Goal: Transaction & Acquisition: Purchase product/service

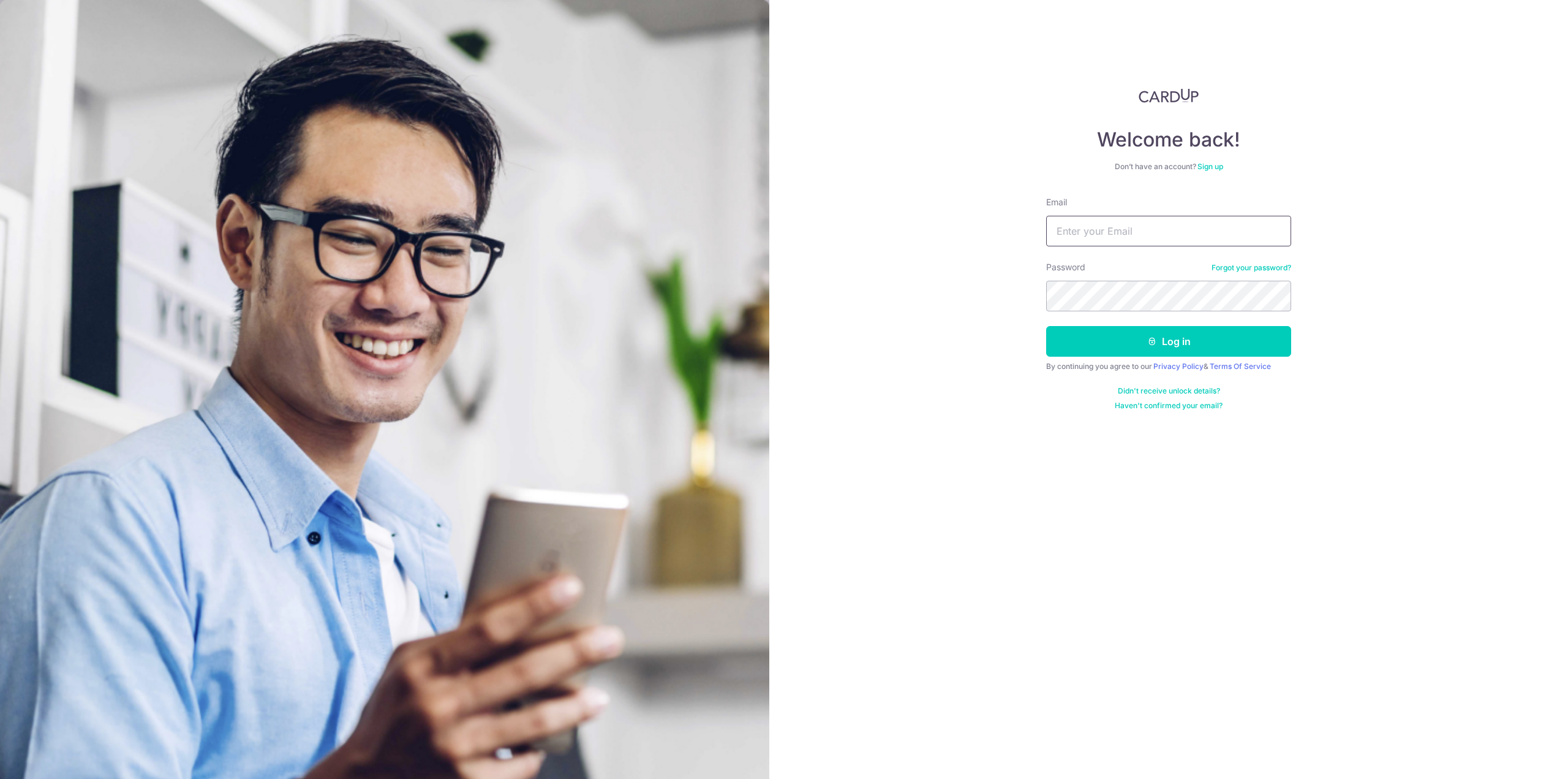
click at [1142, 230] on input "Email" at bounding box center [1168, 231] width 245 height 31
type input "[EMAIL_ADDRESS][DOMAIN_NAME]"
click at [1046, 326] on button "Log in" at bounding box center [1168, 341] width 245 height 31
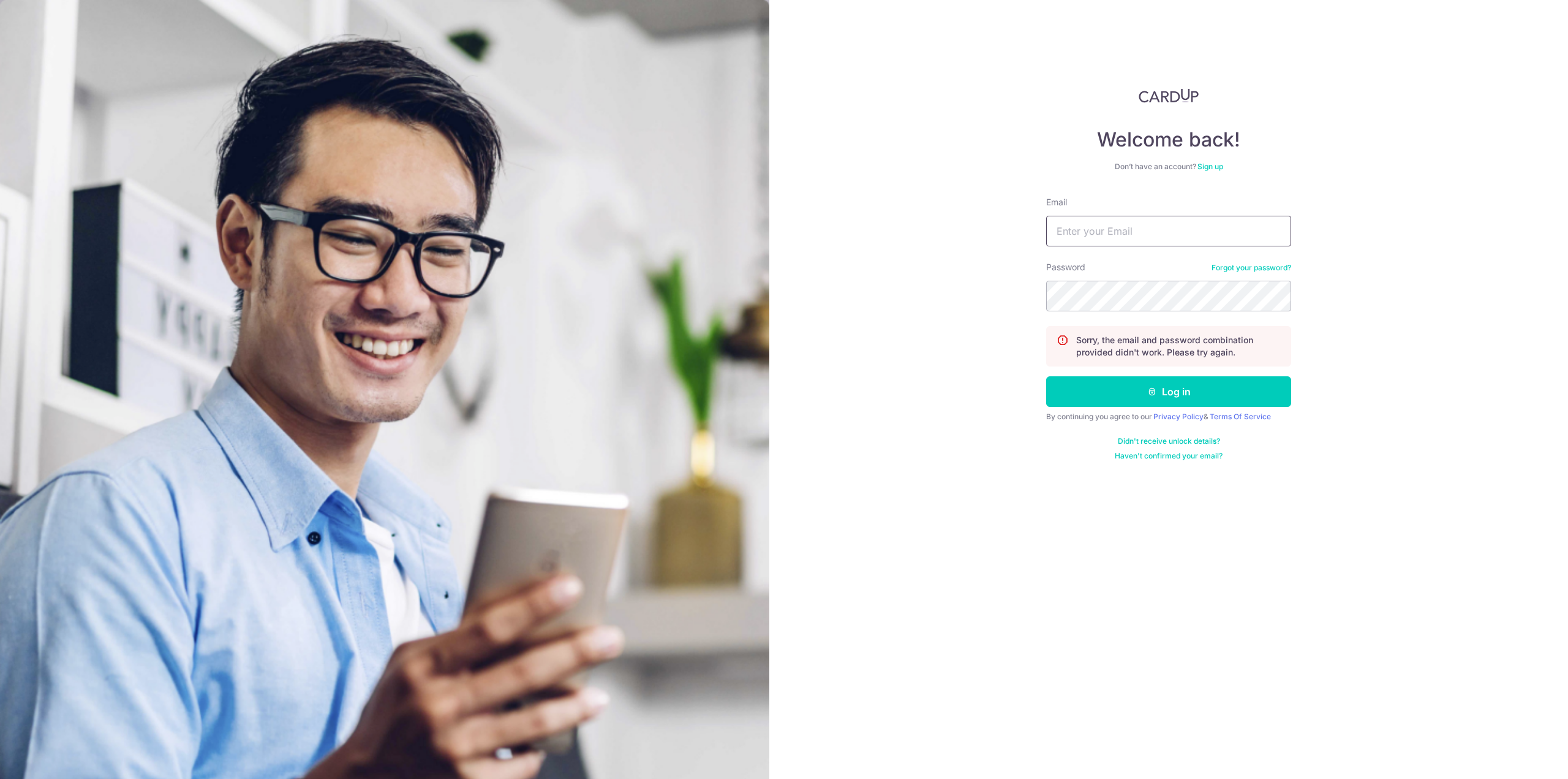
click at [1090, 227] on input "Email" at bounding box center [1168, 231] width 245 height 31
type input "[EMAIL_ADDRESS][DOMAIN_NAME]"
click at [1046, 377] on button "Log in" at bounding box center [1168, 391] width 245 height 31
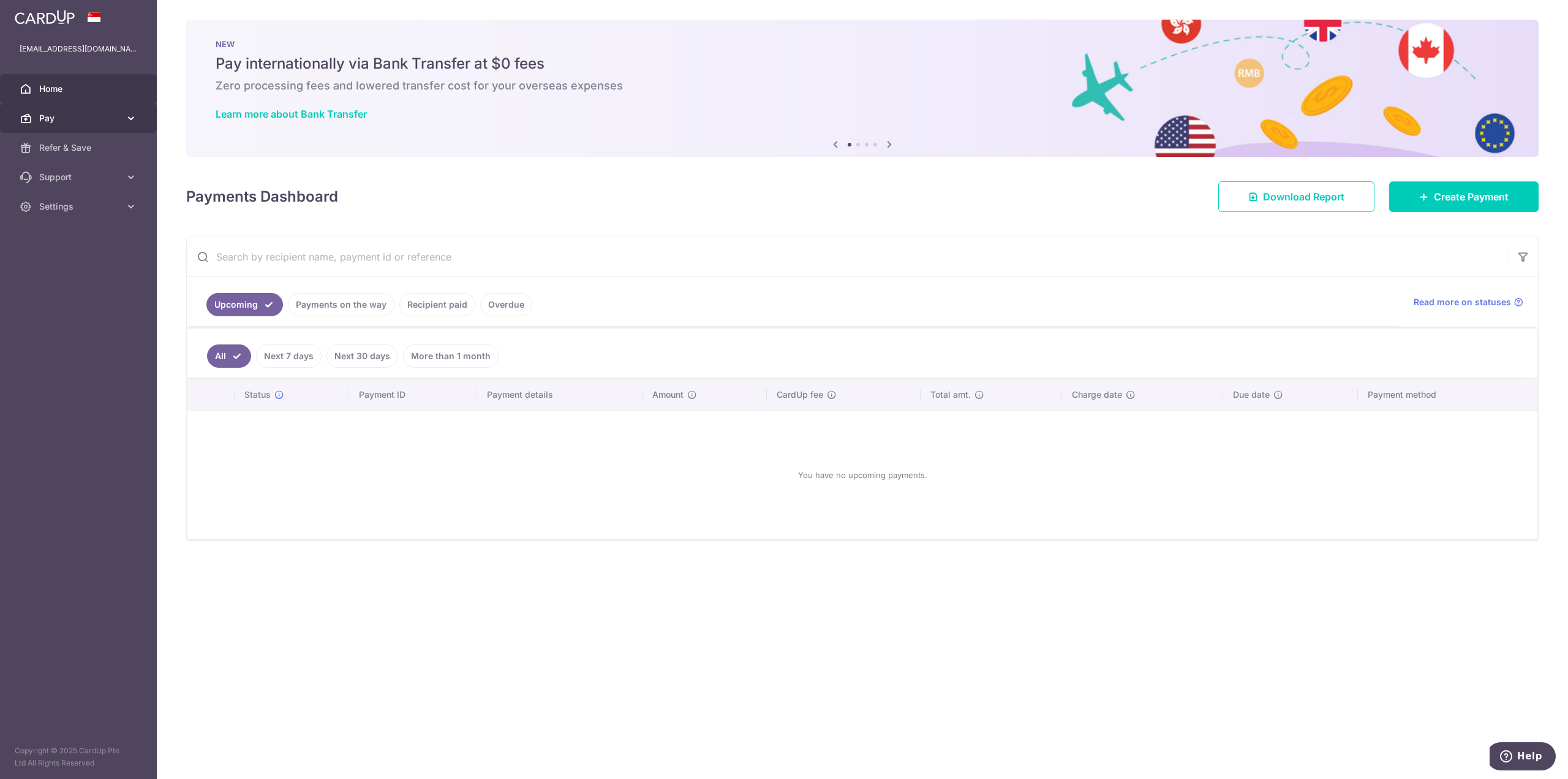
click at [62, 120] on span "Pay" at bounding box center [79, 118] width 81 height 13
click at [69, 157] on link "Payments" at bounding box center [78, 148] width 156 height 30
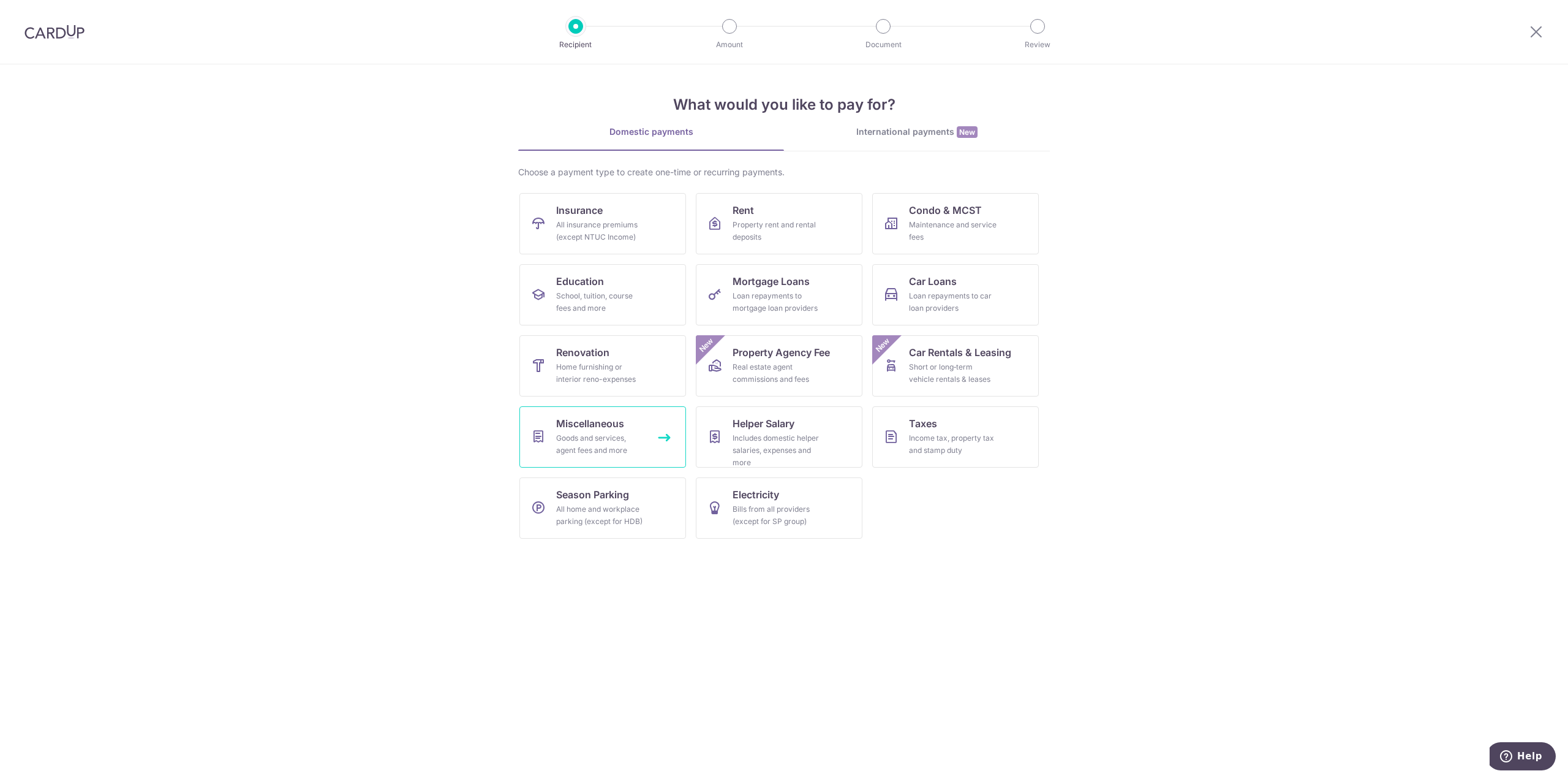
click at [636, 438] on div "Goods and services, agent fees and more" at bounding box center [600, 444] width 88 height 24
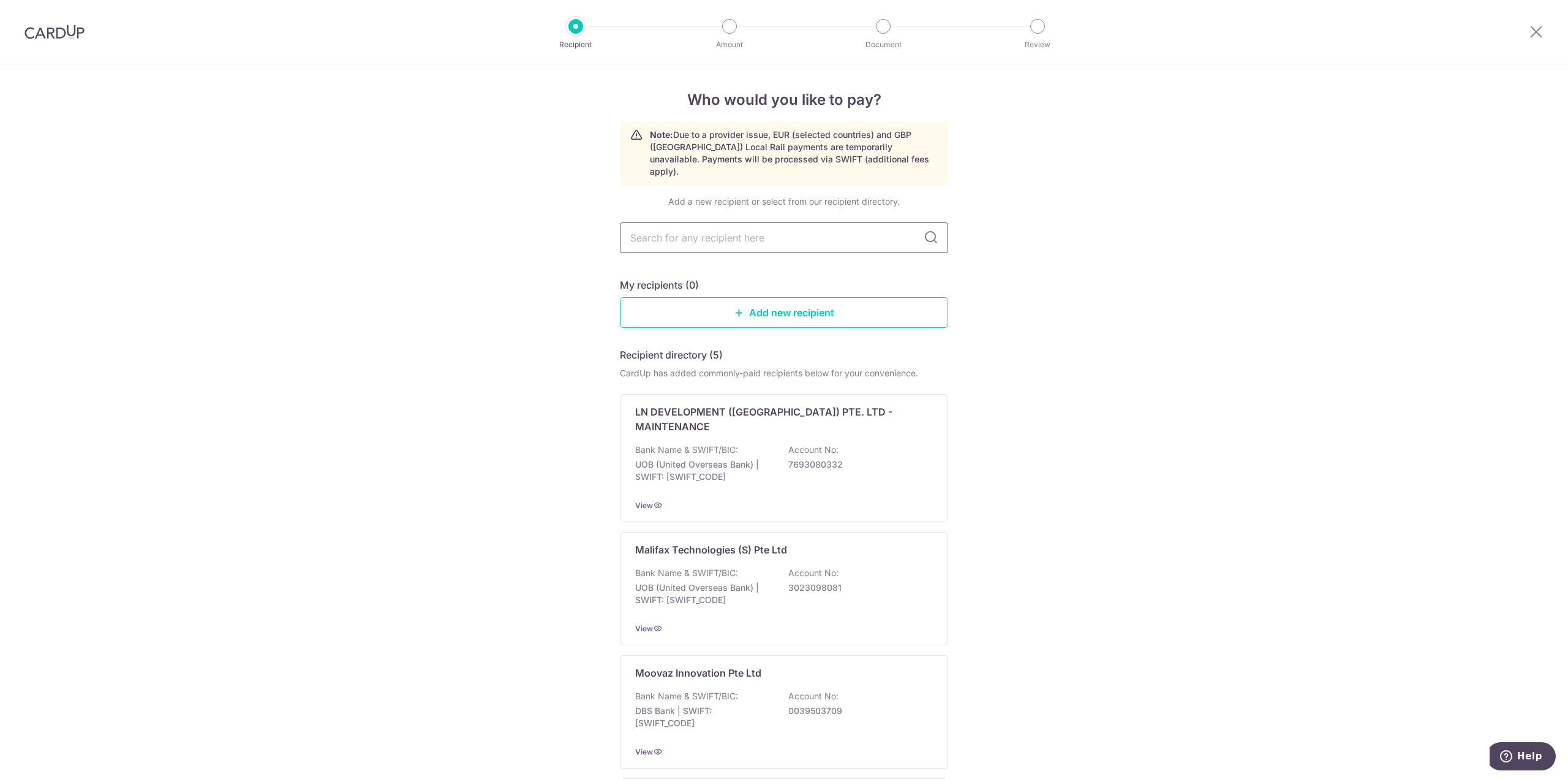
click at [822, 230] on input "text" at bounding box center [784, 237] width 329 height 31
click at [1151, 305] on div "Who would you like to pay? Note: Due to a provider issue, EUR (selected countri…" at bounding box center [784, 596] width 1568 height 1063
click at [790, 224] on input "text" at bounding box center [784, 237] width 329 height 31
type input "L-TECH"
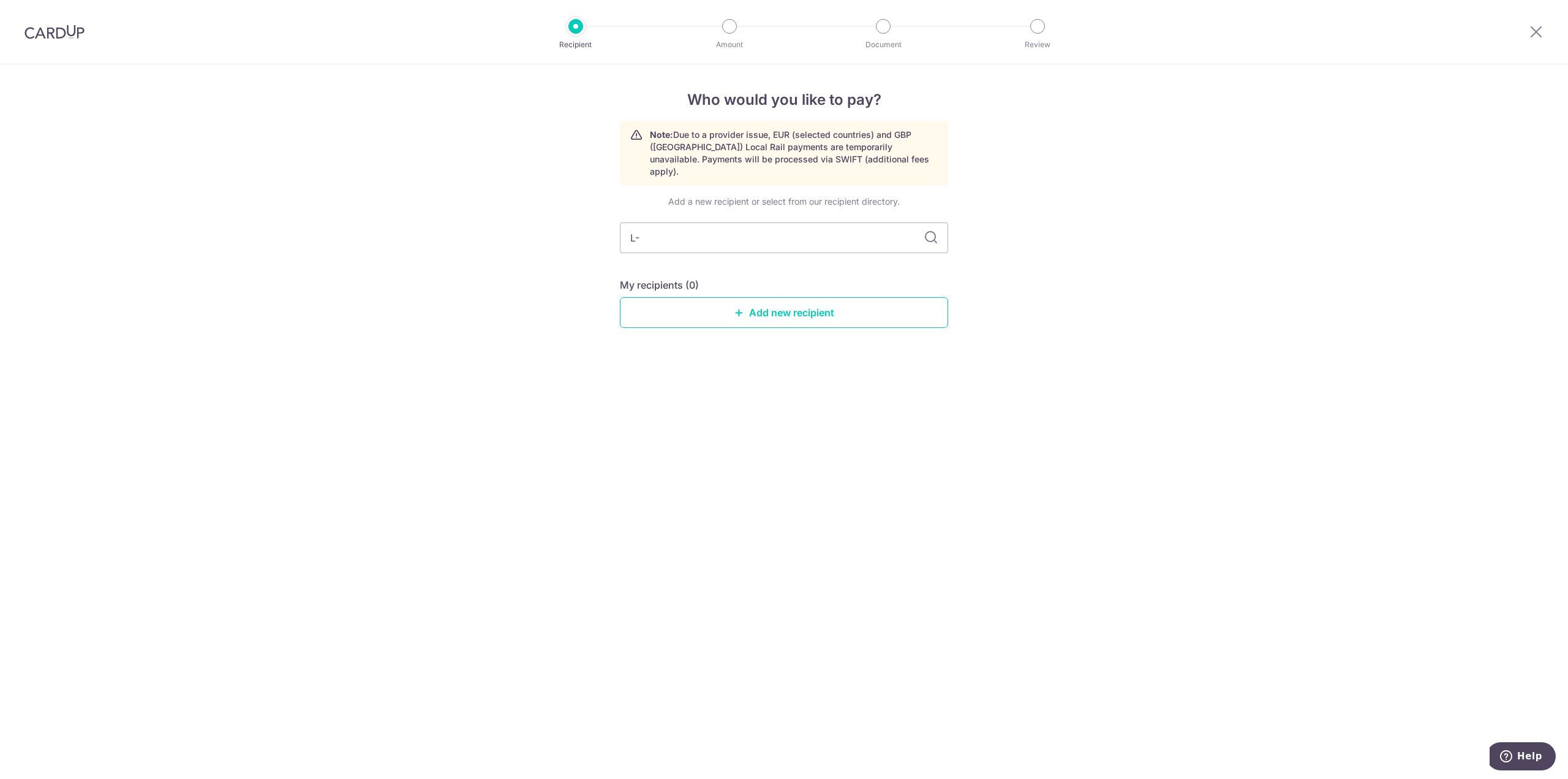
type input "L"
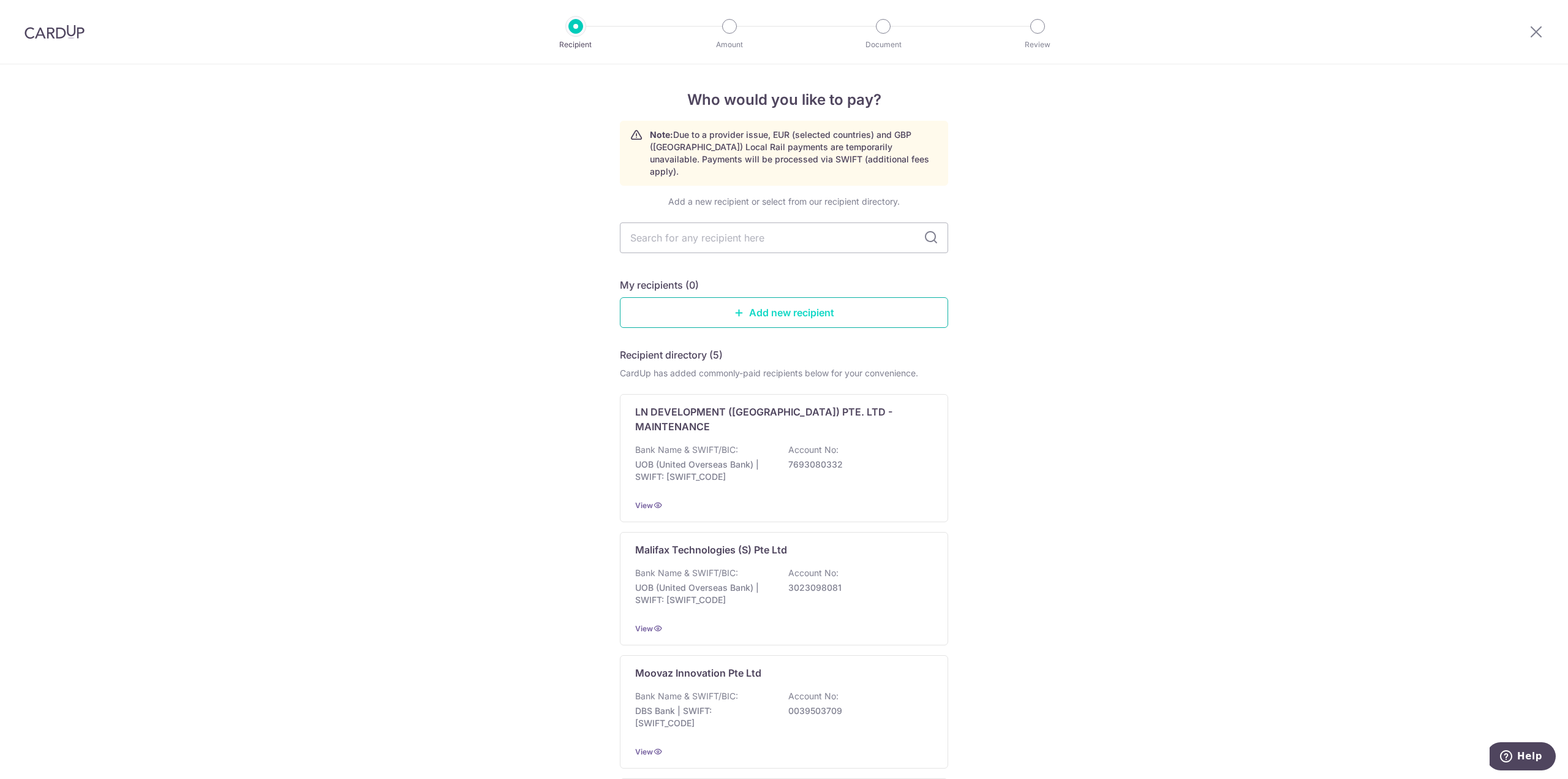
click at [850, 302] on link "Add new recipient" at bounding box center [784, 312] width 329 height 31
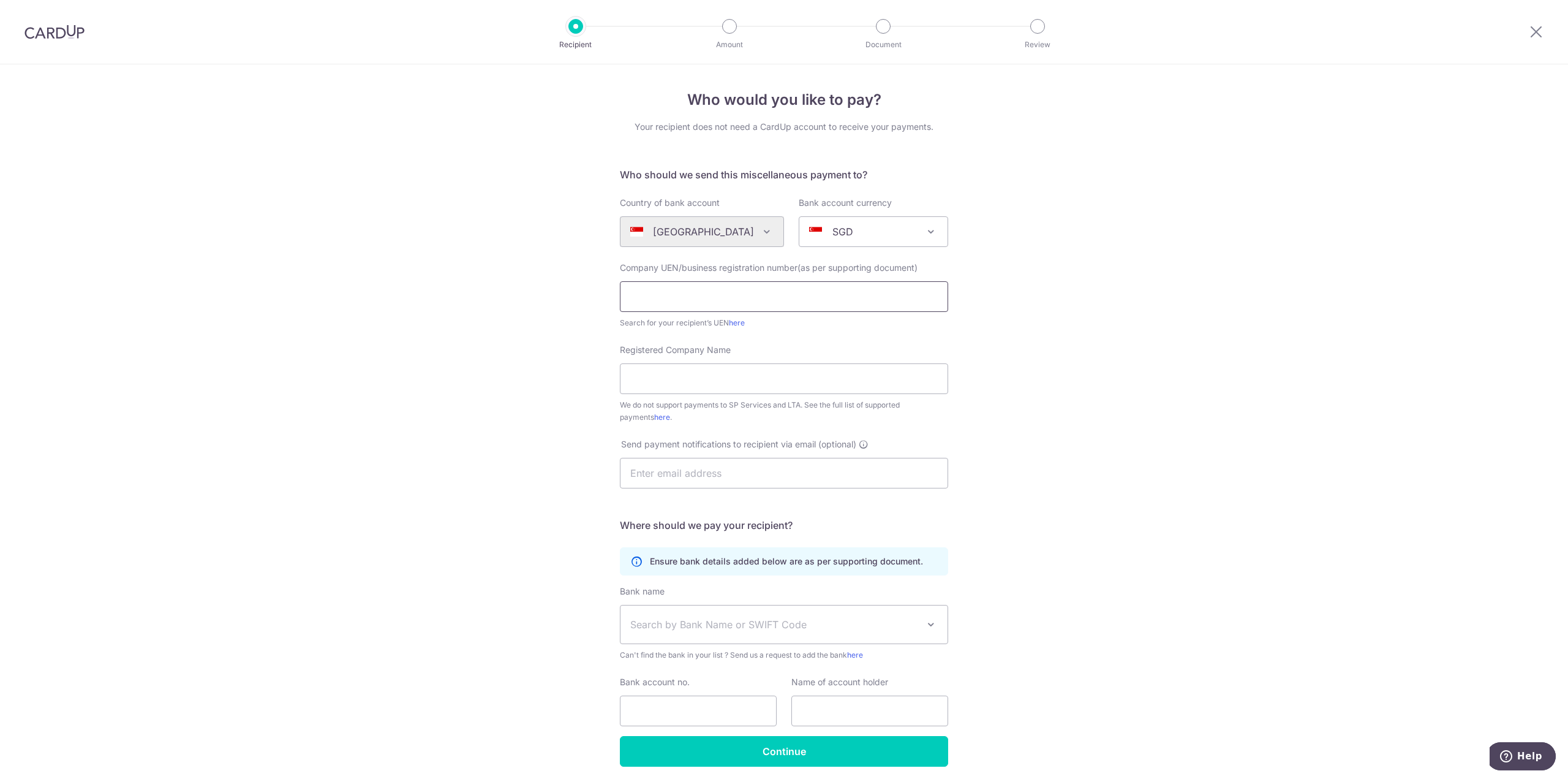
click at [750, 291] on input "text" at bounding box center [784, 296] width 329 height 31
type input "201131060N"
click at [697, 379] on input "Registered Company Name" at bounding box center [784, 378] width 329 height 31
click at [732, 325] on link "here" at bounding box center [736, 323] width 16 height 9
drag, startPoint x: 712, startPoint y: 288, endPoint x: 588, endPoint y: 287, distance: 124.0
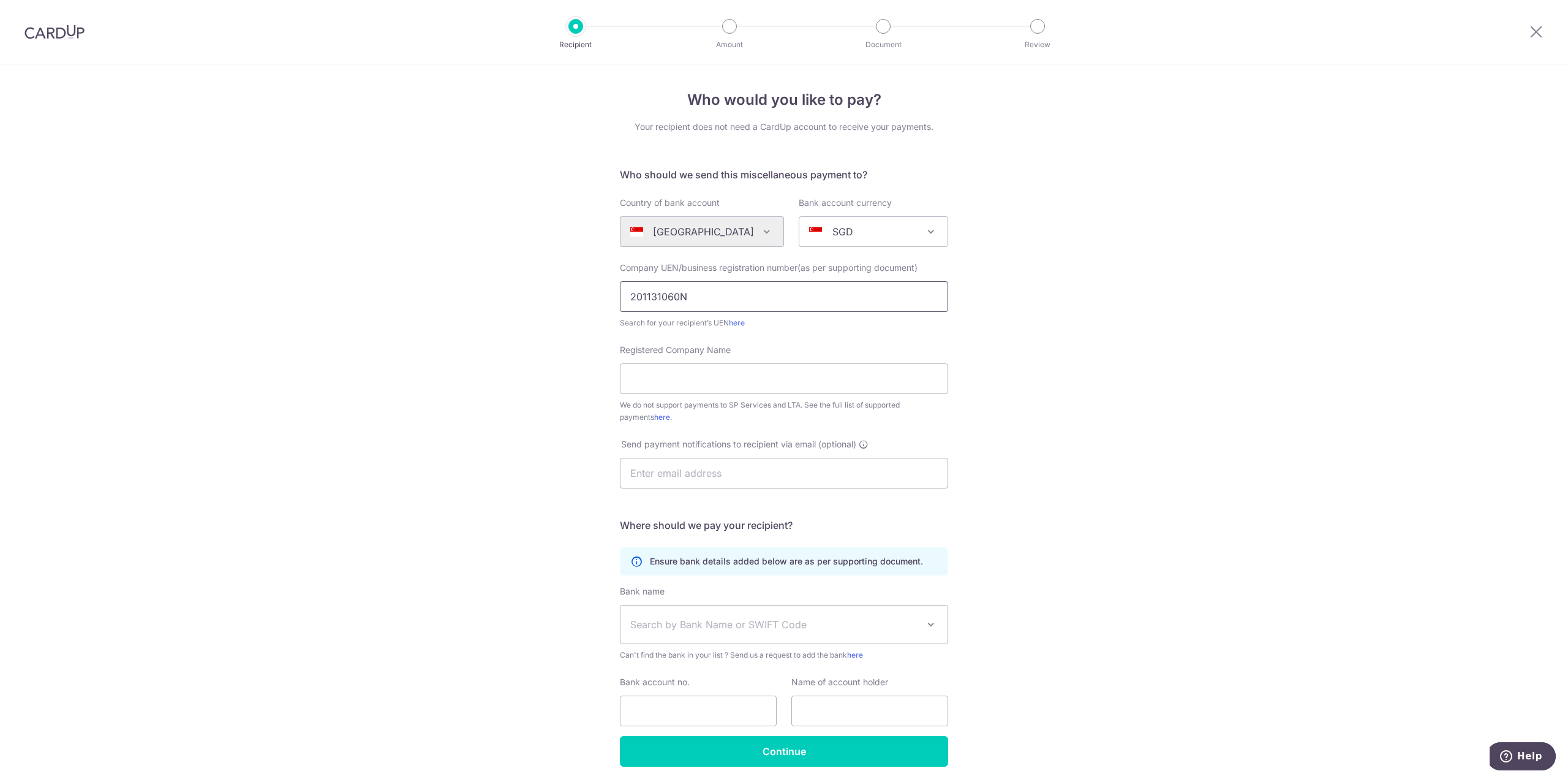
click at [584, 288] on div "Who would you like to pay? Your recipient does not need a CardUp account to rec…" at bounding box center [784, 444] width 1568 height 760
click at [1076, 337] on div "Who would you like to pay? Your recipient does not need a CardUp account to rec…" at bounding box center [784, 444] width 1568 height 760
click at [756, 303] on input "201131060N" at bounding box center [784, 296] width 329 height 31
drag, startPoint x: 765, startPoint y: 307, endPoint x: 566, endPoint y: 298, distance: 199.2
click at [566, 298] on div "Who would you like to pay? Your recipient does not need a CardUp account to rec…" at bounding box center [784, 444] width 1568 height 760
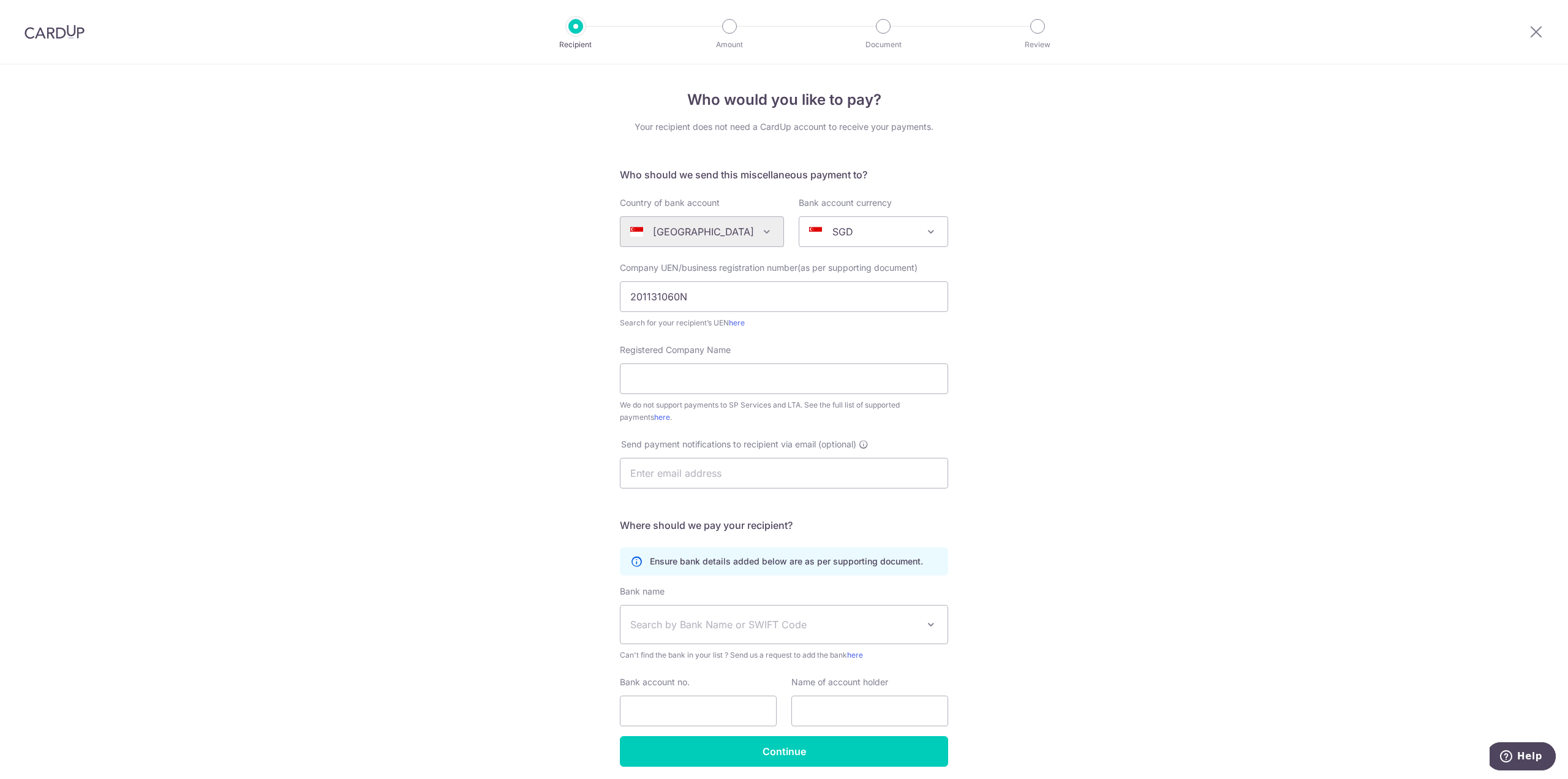
click at [44, 34] on img at bounding box center [54, 31] width 60 height 15
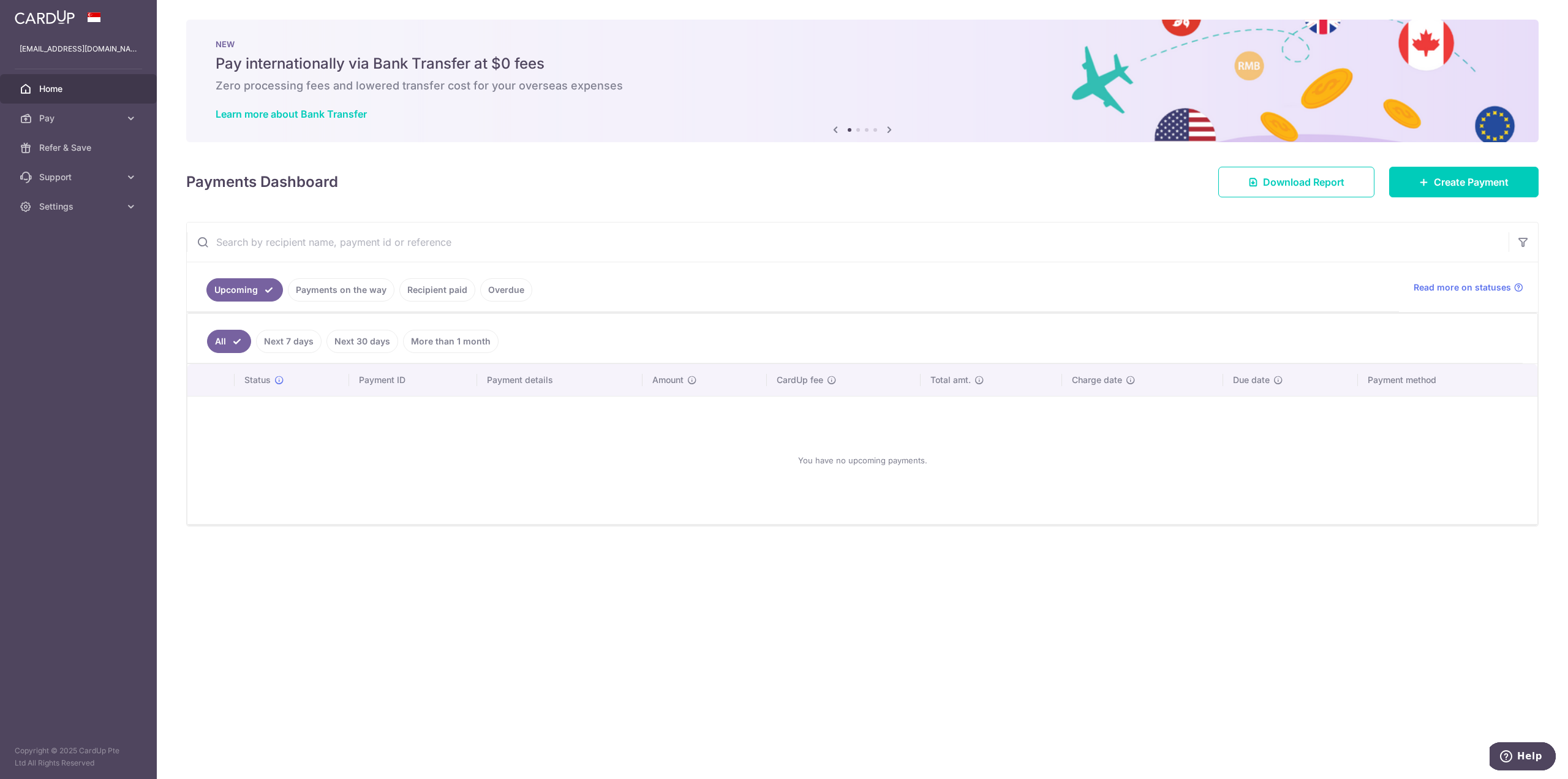
click at [83, 88] on span "Home" at bounding box center [79, 89] width 81 height 13
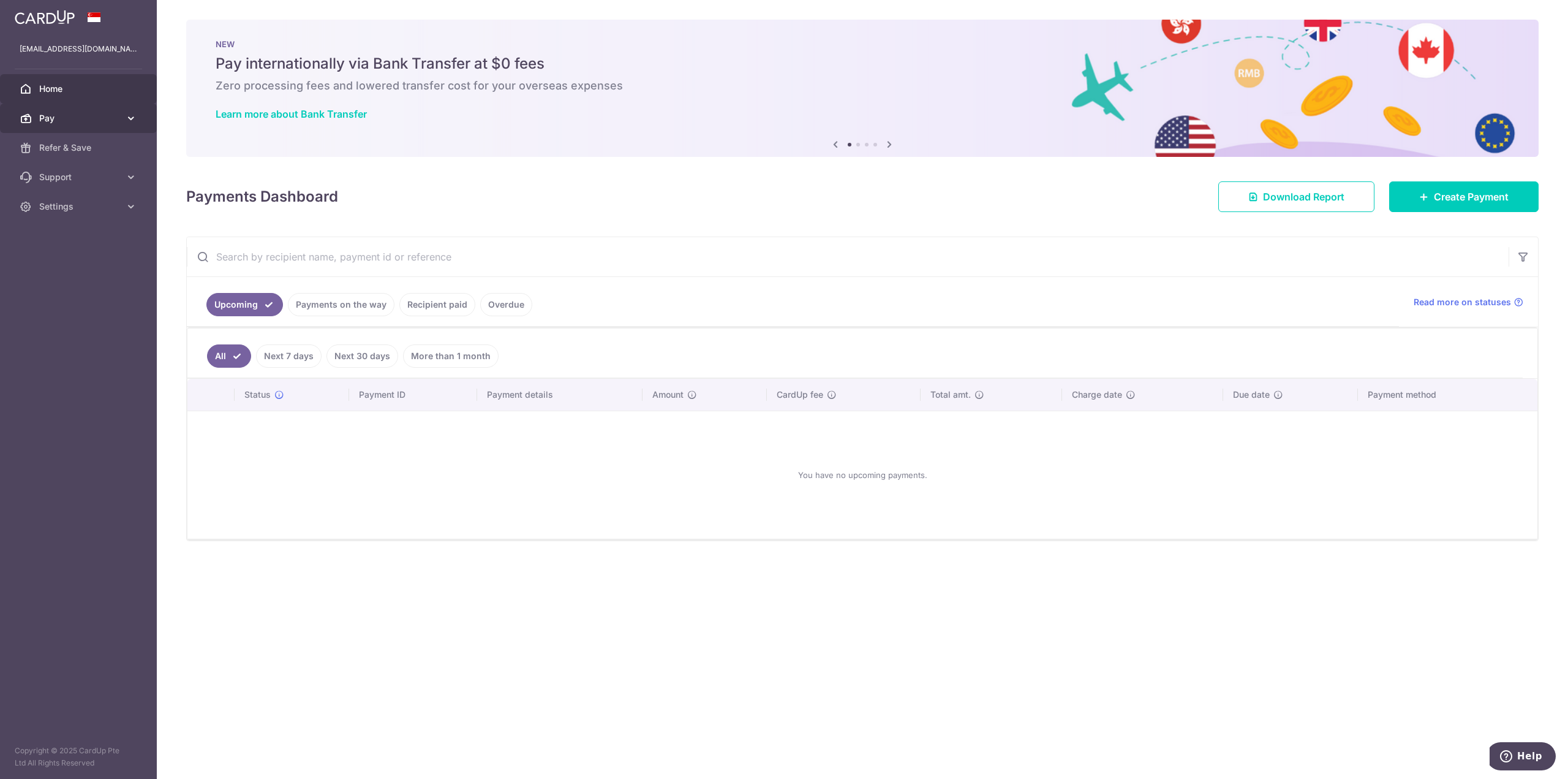
click at [85, 118] on span "Pay" at bounding box center [79, 118] width 81 height 13
click at [77, 172] on span "Recipients" at bounding box center [79, 177] width 81 height 13
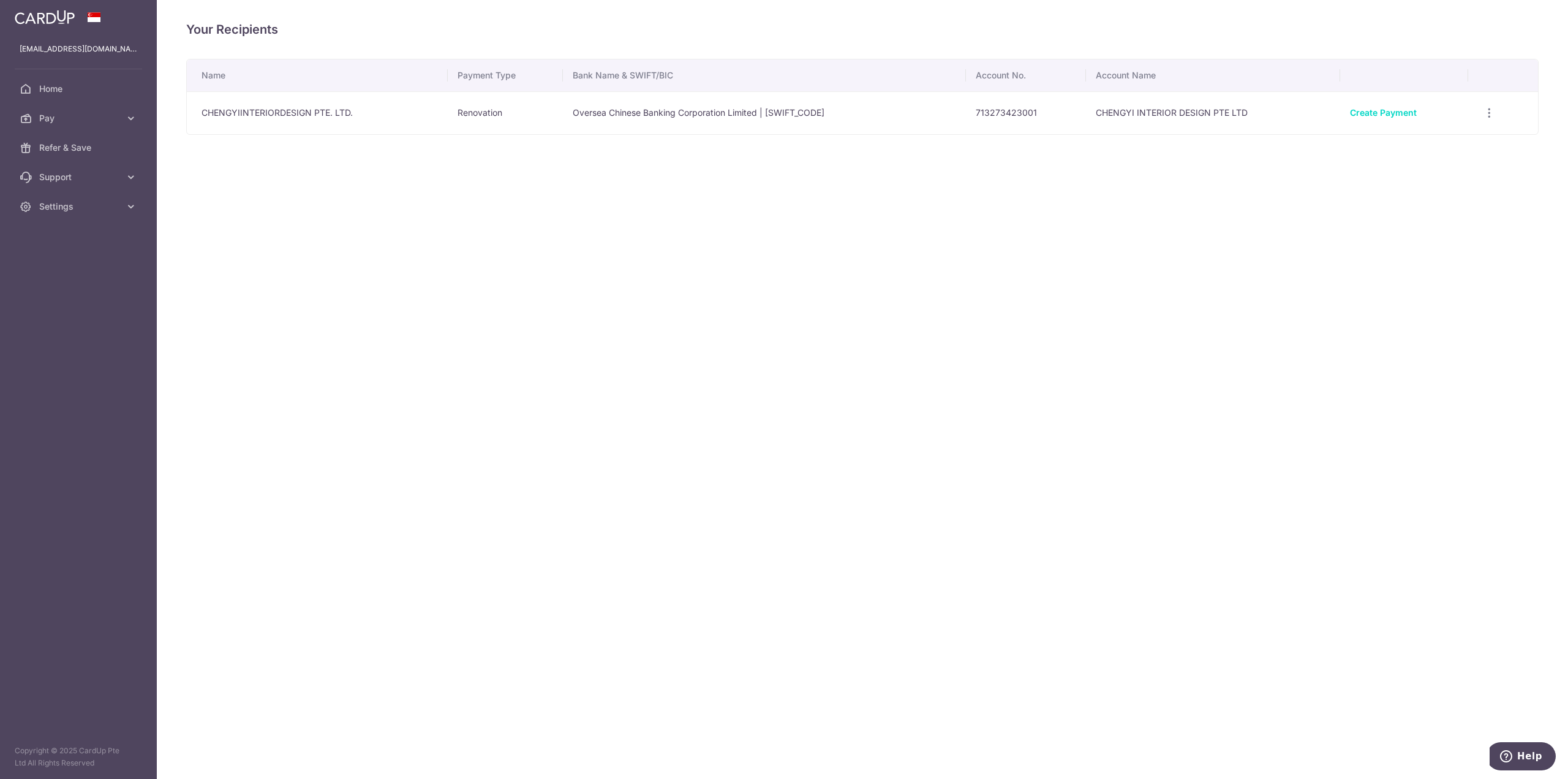
click at [469, 116] on td "Renovation" at bounding box center [505, 113] width 115 height 43
click at [785, 106] on td "Oversea Chinese Banking Corporation Limited | OCBCSGSGXXX" at bounding box center [764, 113] width 402 height 43
click at [297, 106] on td "CHENGYIINTERIORDESIGN PTE. LTD." at bounding box center [317, 113] width 261 height 43
click at [577, 118] on td "Oversea Chinese Banking Corporation Limited | OCBCSGSGXXX" at bounding box center [764, 113] width 402 height 43
click at [287, 111] on td "CHENGYIINTERIORDESIGN PTE. LTD." at bounding box center [317, 113] width 261 height 43
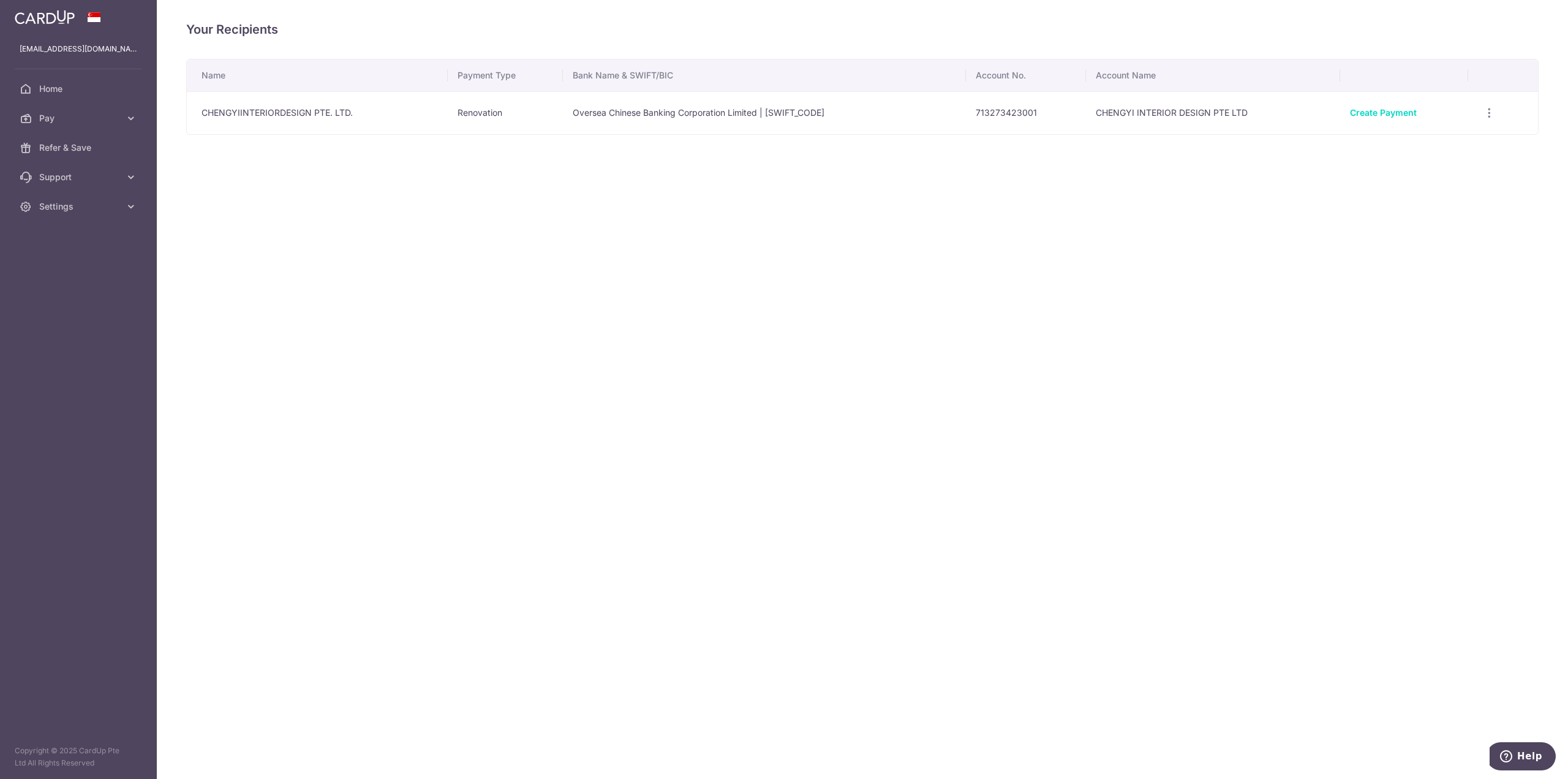
click at [258, 113] on td "CHENGYIINTERIORDESIGN PTE. LTD." at bounding box center [317, 113] width 261 height 43
drag, startPoint x: 258, startPoint y: 113, endPoint x: 289, endPoint y: 110, distance: 31.1
click at [258, 112] on td "CHENGYIINTERIORDESIGN PTE. LTD." at bounding box center [317, 113] width 261 height 43
drag, startPoint x: 488, startPoint y: 109, endPoint x: 494, endPoint y: 108, distance: 6.1
click at [489, 109] on td "Renovation" at bounding box center [505, 113] width 115 height 43
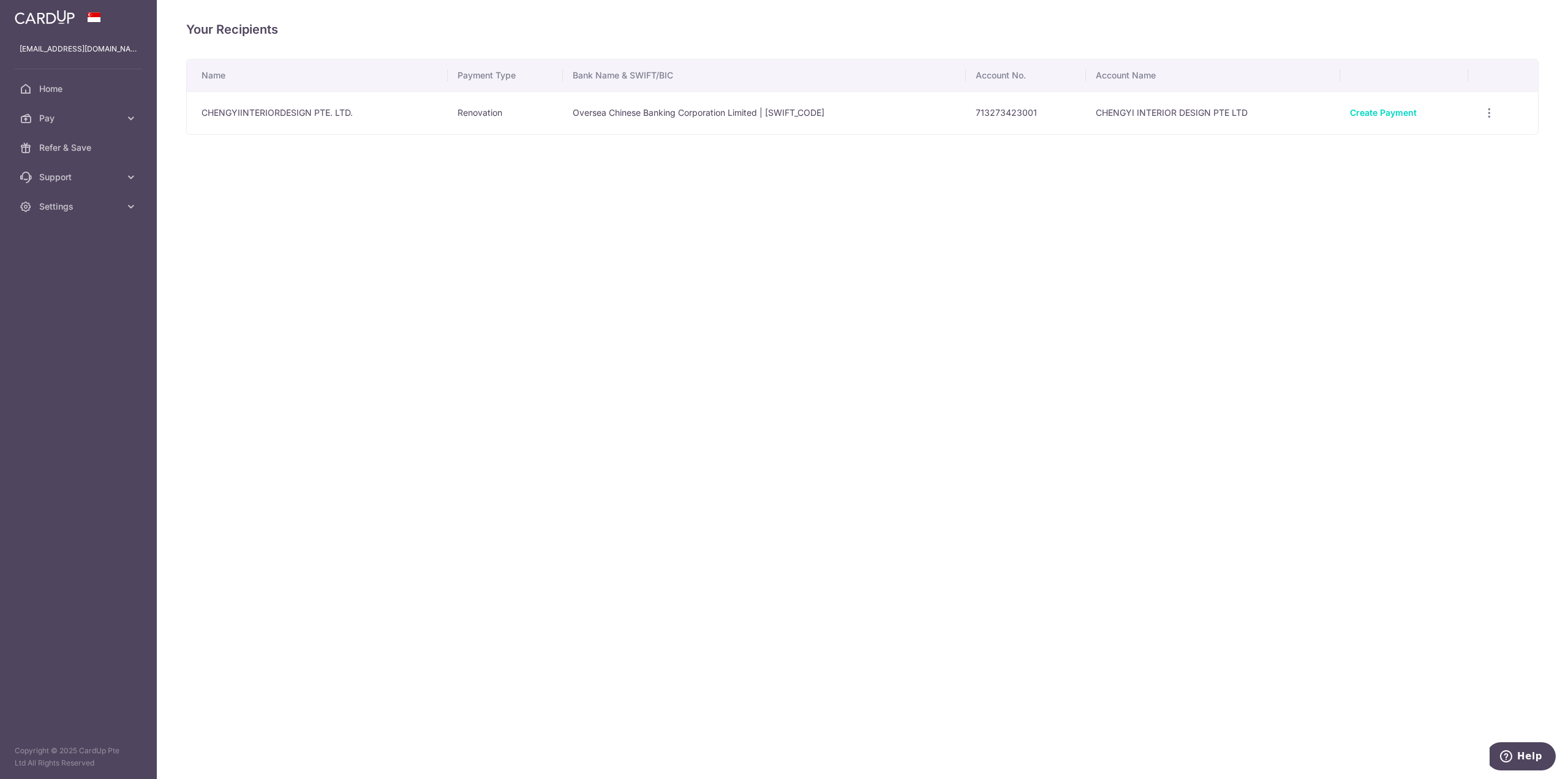
click at [747, 111] on td "Oversea Chinese Banking Corporation Limited | OCBCSGSGXXX" at bounding box center [764, 113] width 402 height 43
click at [1020, 111] on td "713273423001" at bounding box center [1025, 113] width 120 height 43
click at [1493, 109] on icon "button" at bounding box center [1489, 113] width 13 height 13
click at [1458, 147] on span "View/Edit" at bounding box center [1448, 146] width 83 height 15
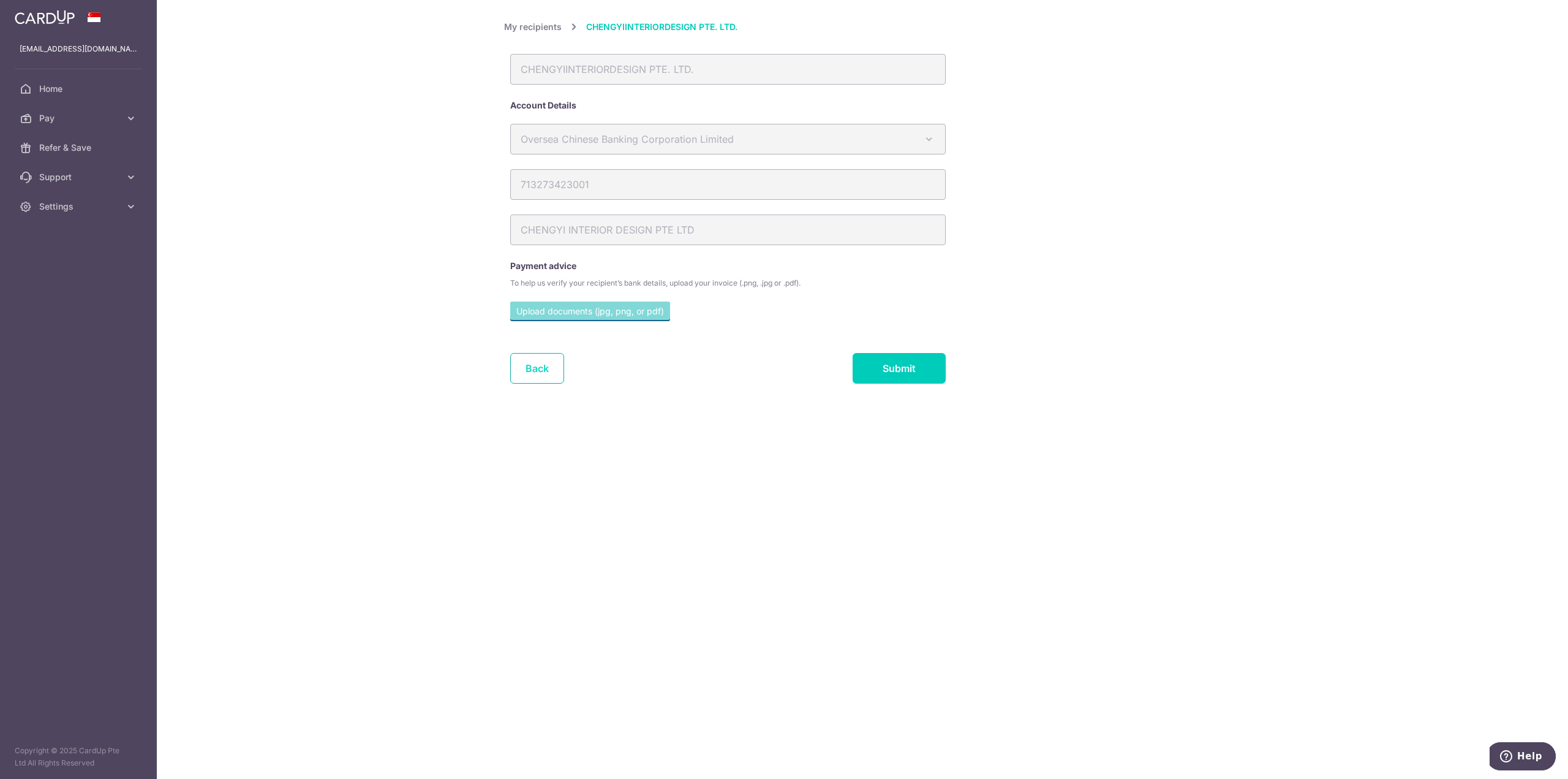
click at [548, 375] on link "Back" at bounding box center [537, 368] width 54 height 31
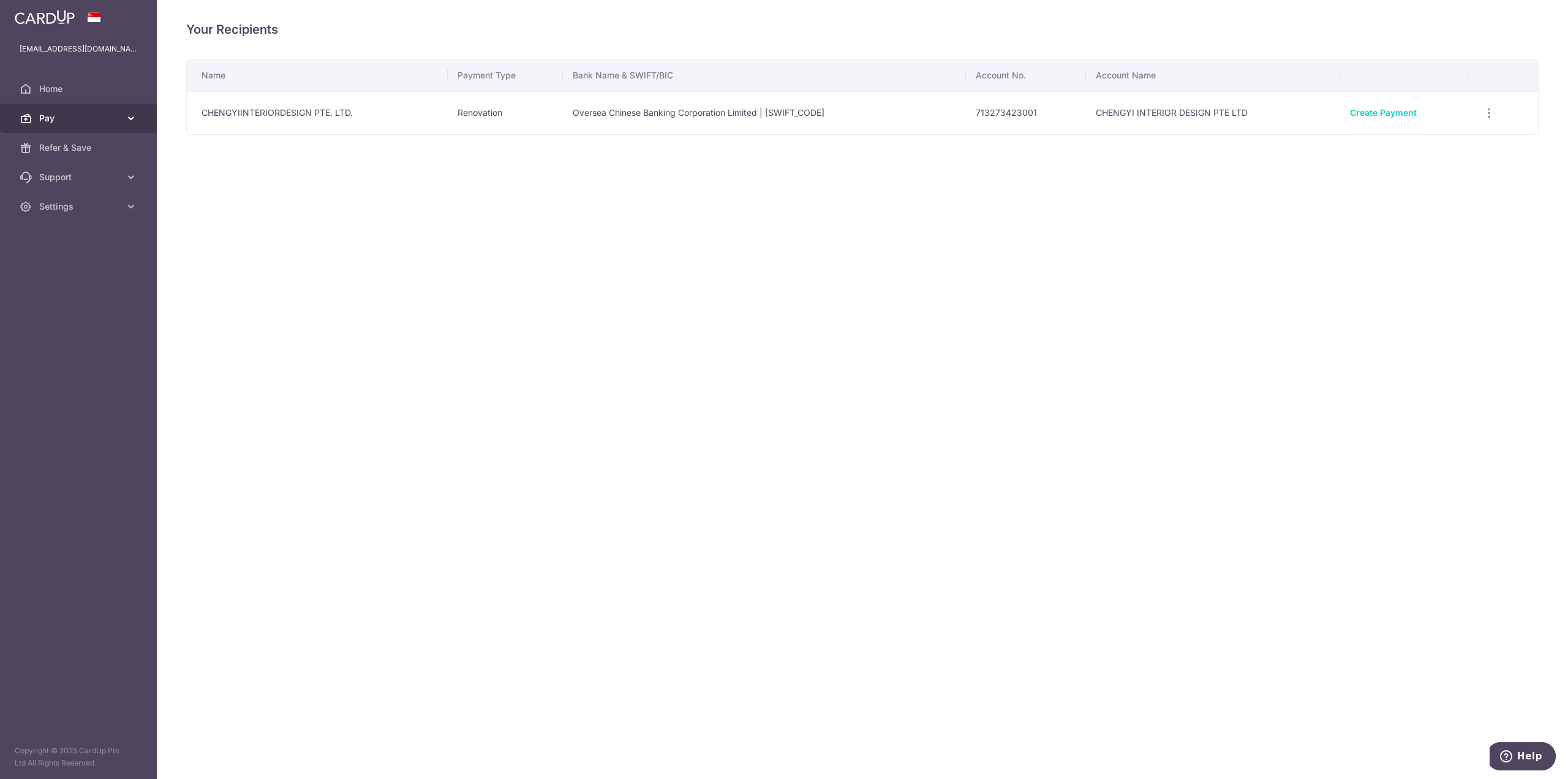
click at [95, 117] on span "Pay" at bounding box center [79, 118] width 81 height 13
click at [1399, 111] on link "Create Payment" at bounding box center [1383, 112] width 67 height 10
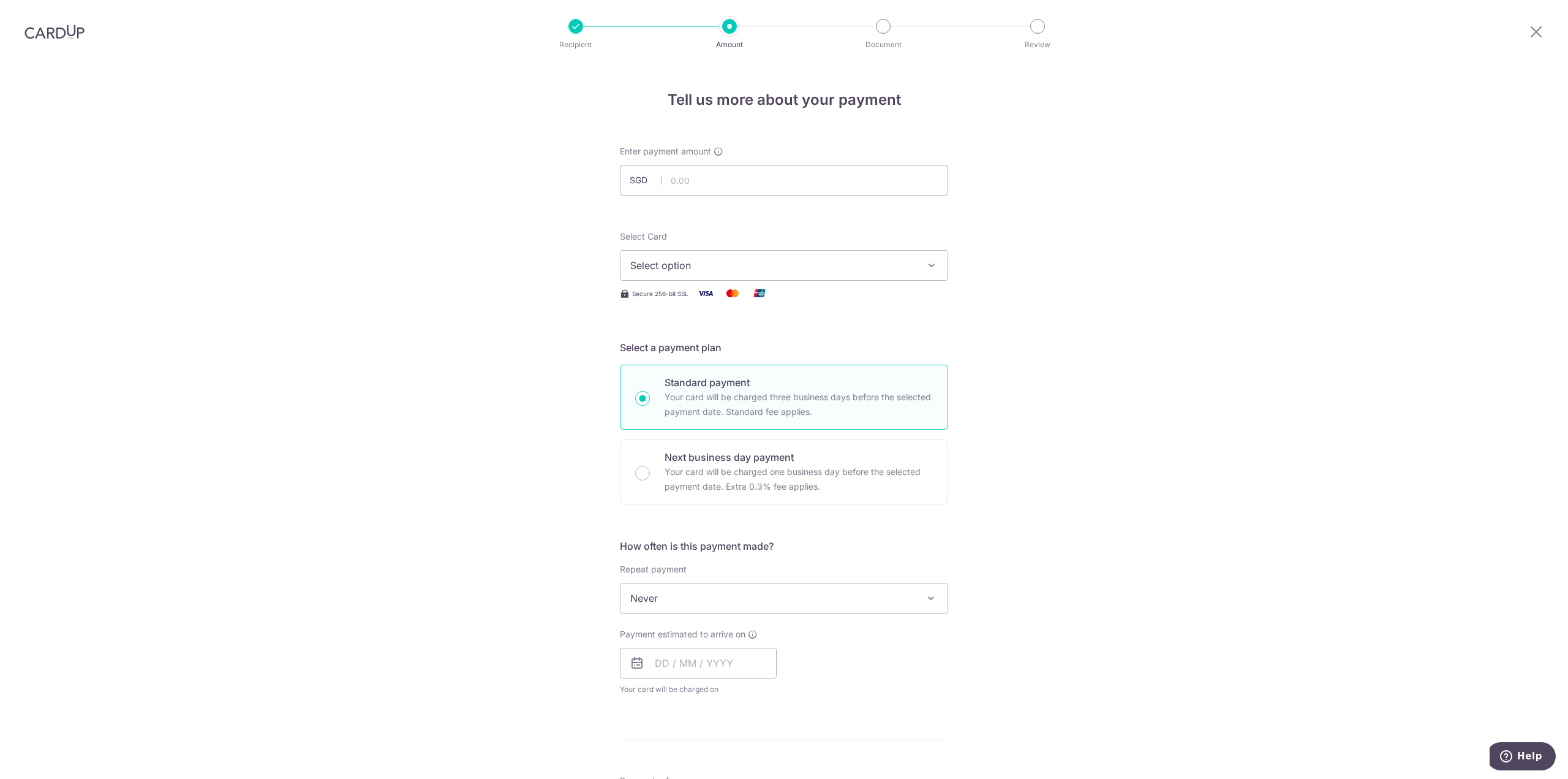
click at [45, 34] on img at bounding box center [54, 31] width 60 height 15
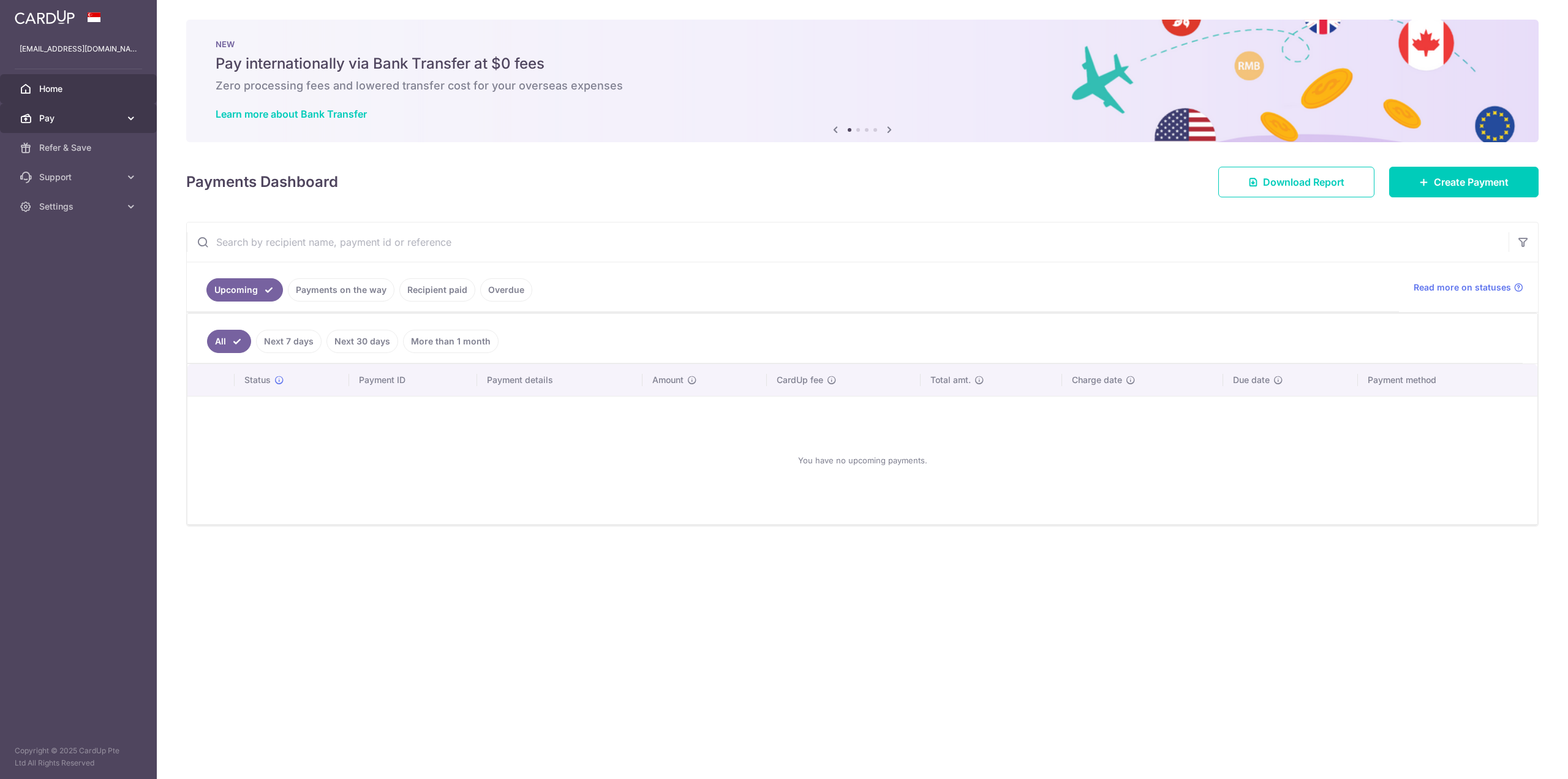
click at [54, 116] on span "Pay" at bounding box center [79, 118] width 81 height 13
click at [88, 171] on span "Recipients" at bounding box center [79, 177] width 81 height 13
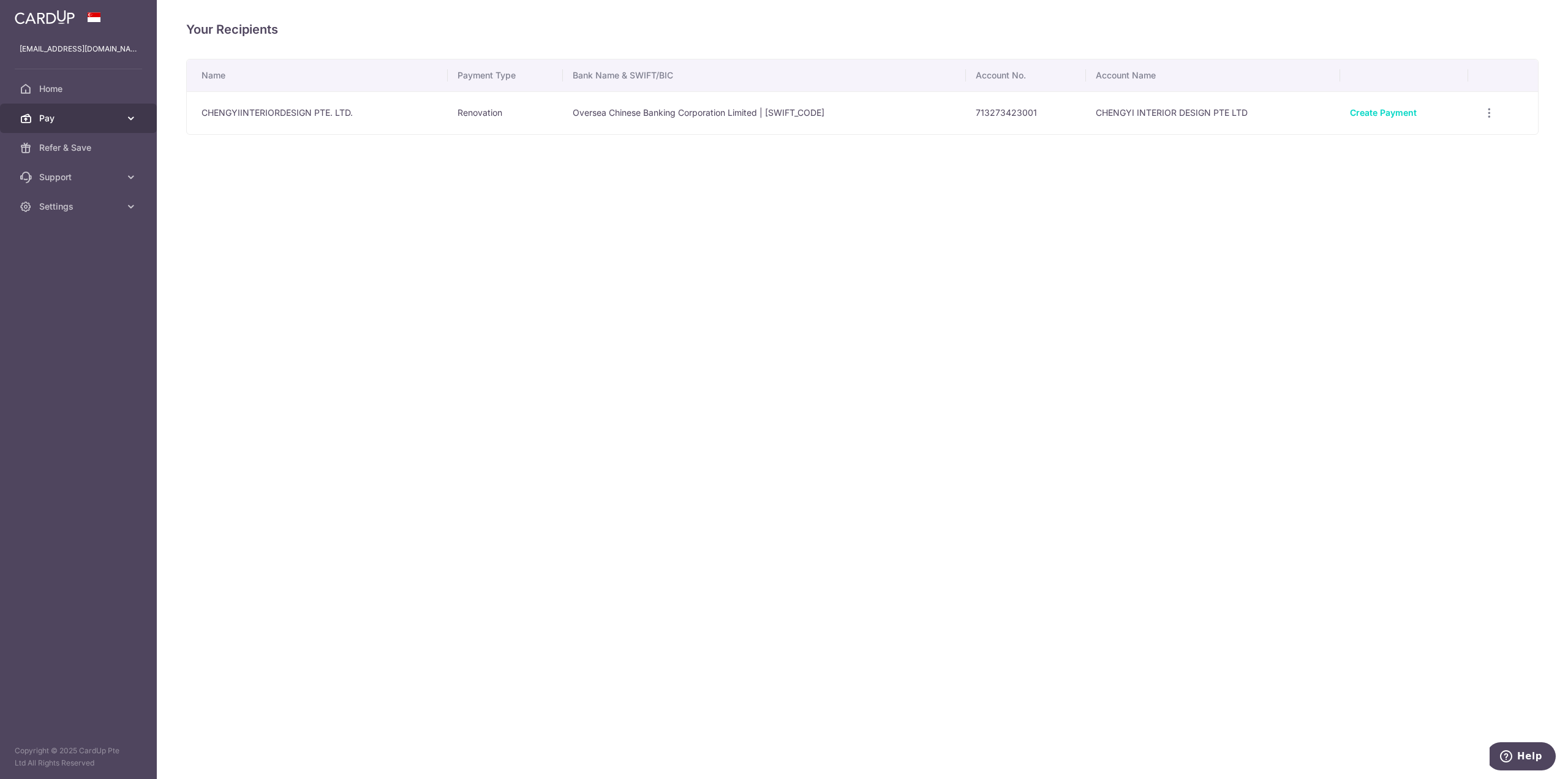
click at [92, 113] on span "Pay" at bounding box center [79, 118] width 81 height 13
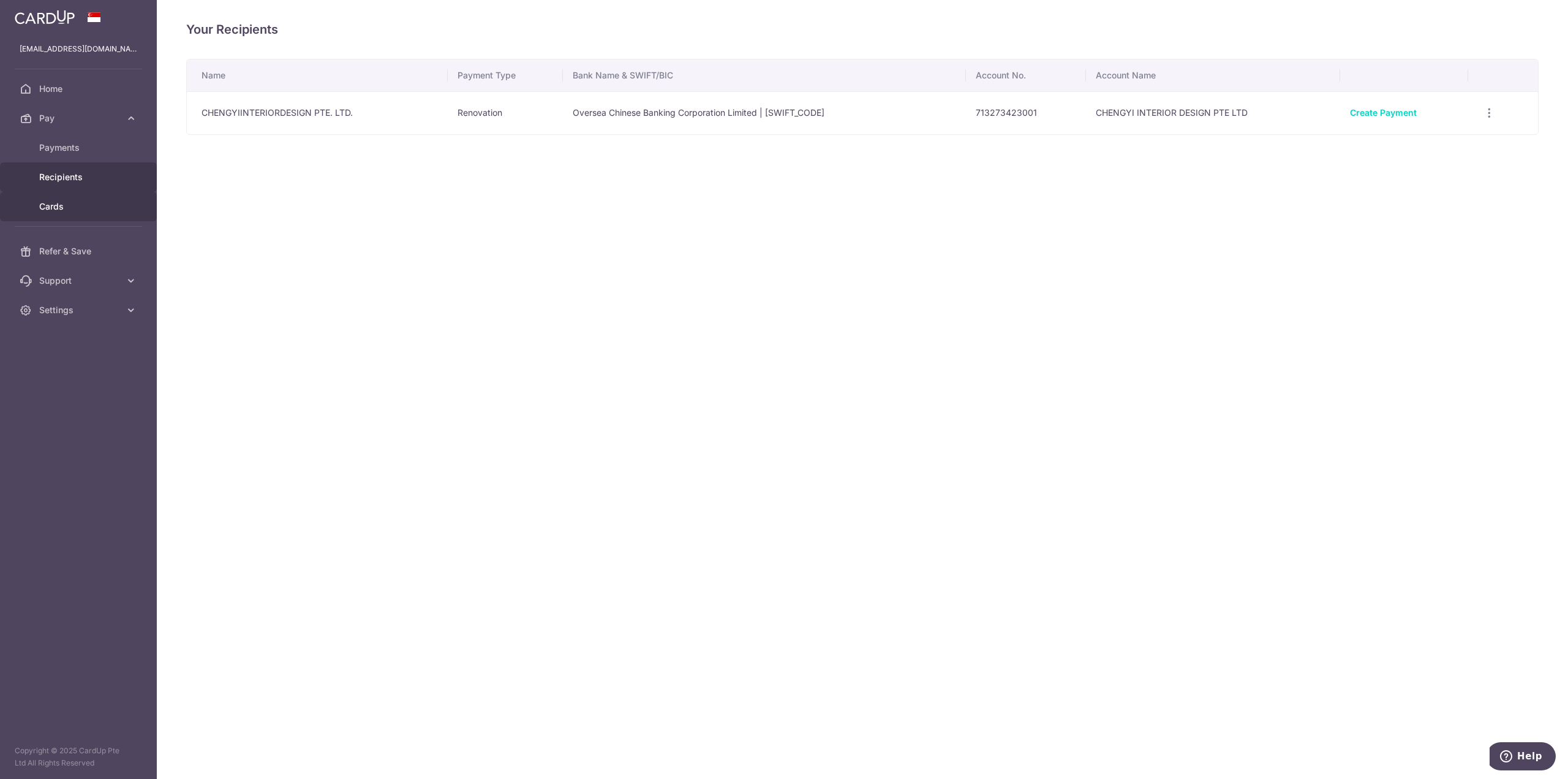
click at [79, 197] on link "Cards" at bounding box center [78, 207] width 156 height 30
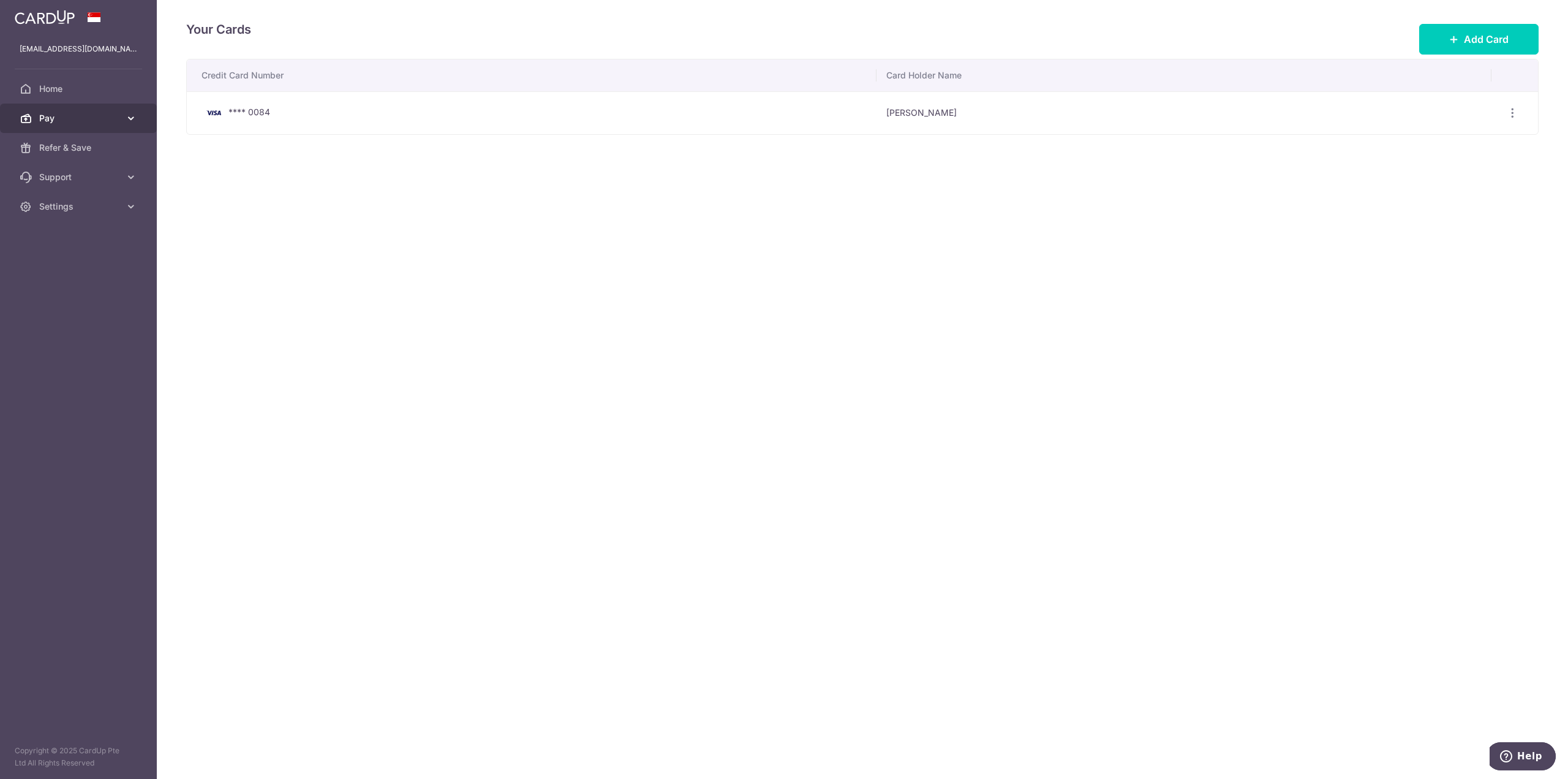
click at [91, 110] on link "Pay" at bounding box center [78, 118] width 156 height 30
click at [85, 91] on span "Home" at bounding box center [79, 89] width 81 height 13
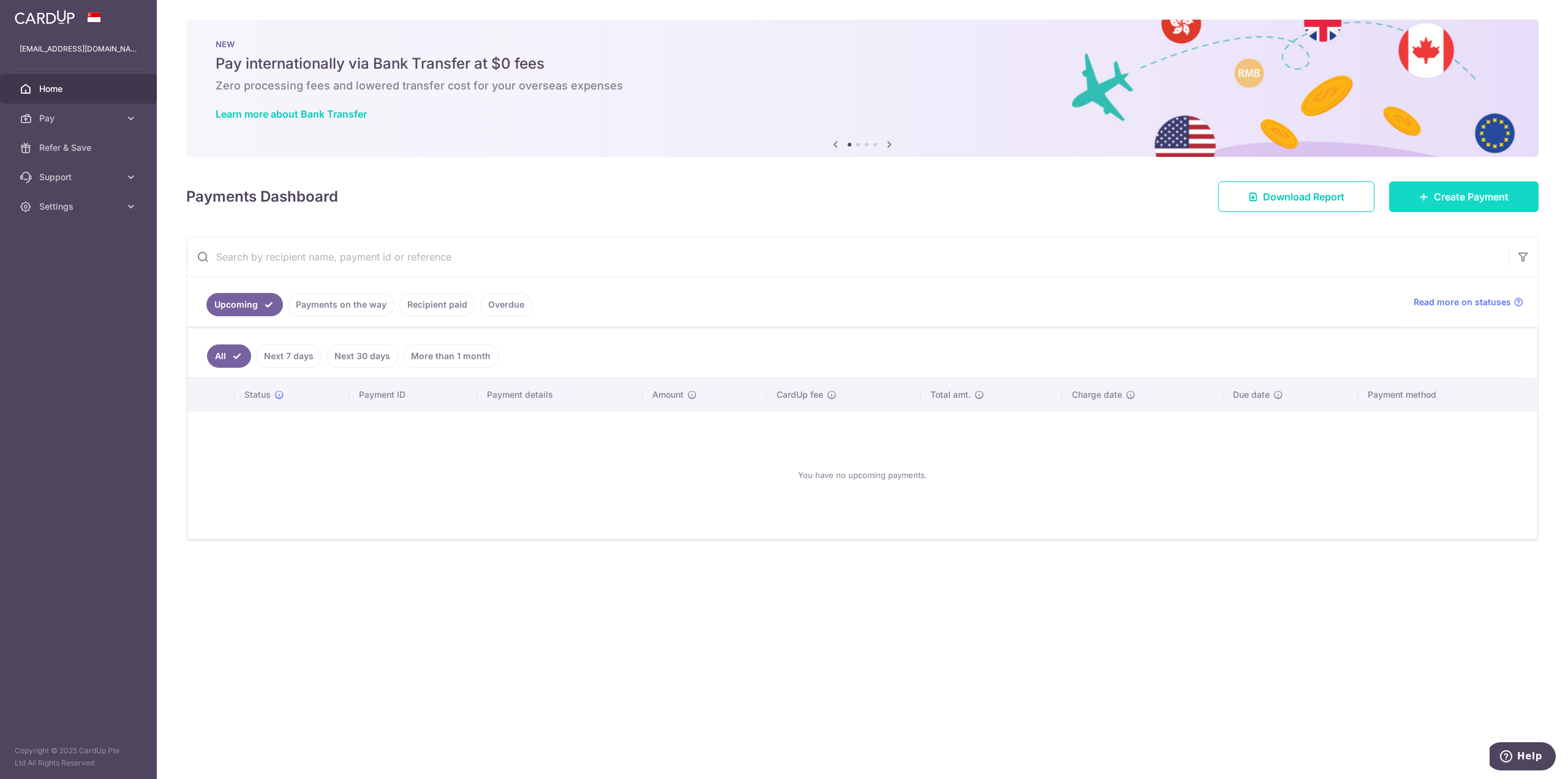
click at [1470, 202] on span "Create Payment" at bounding box center [1470, 197] width 74 height 15
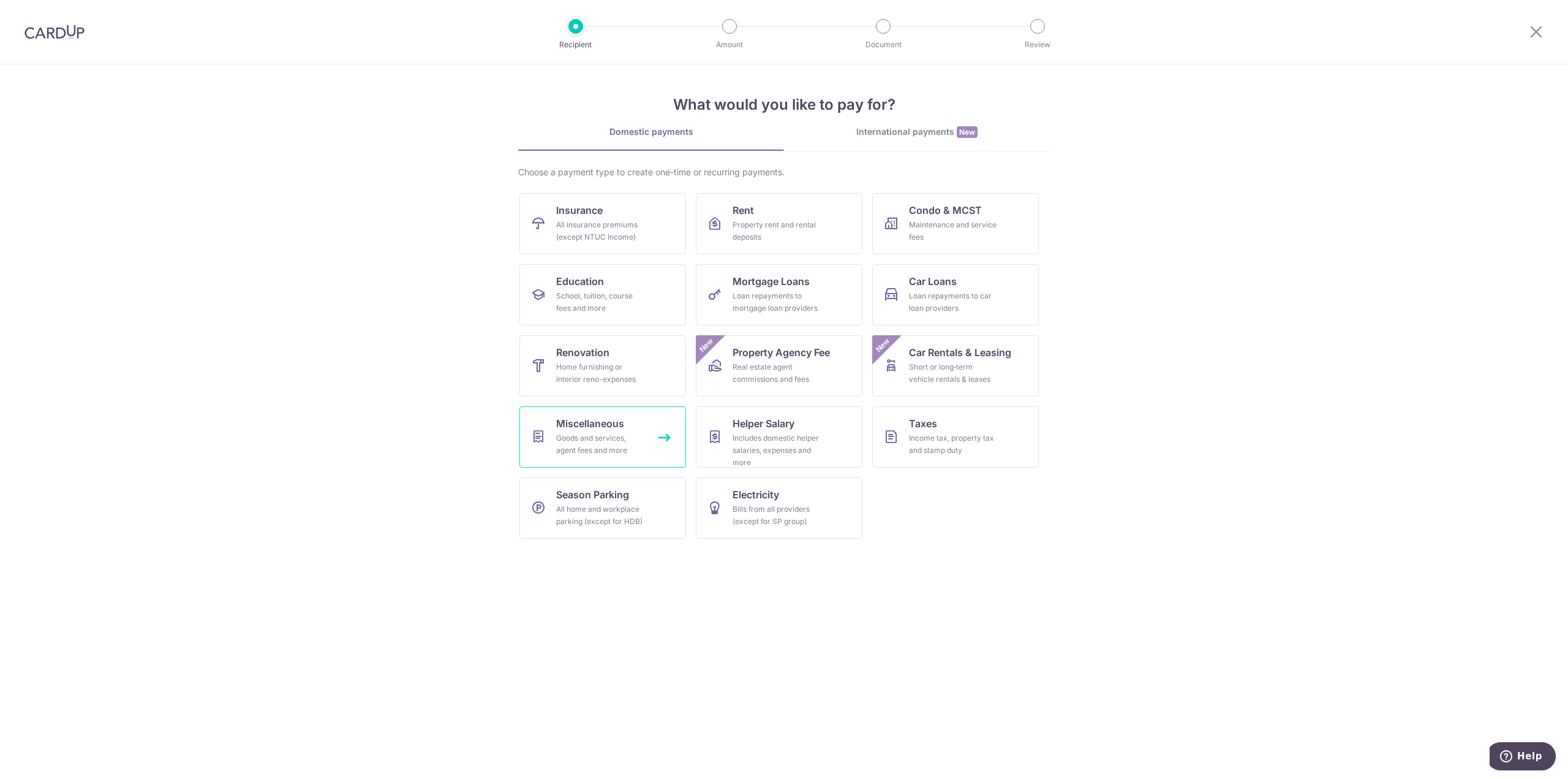
click at [595, 435] on div "Goods and services, agent fees and more" at bounding box center [600, 444] width 88 height 24
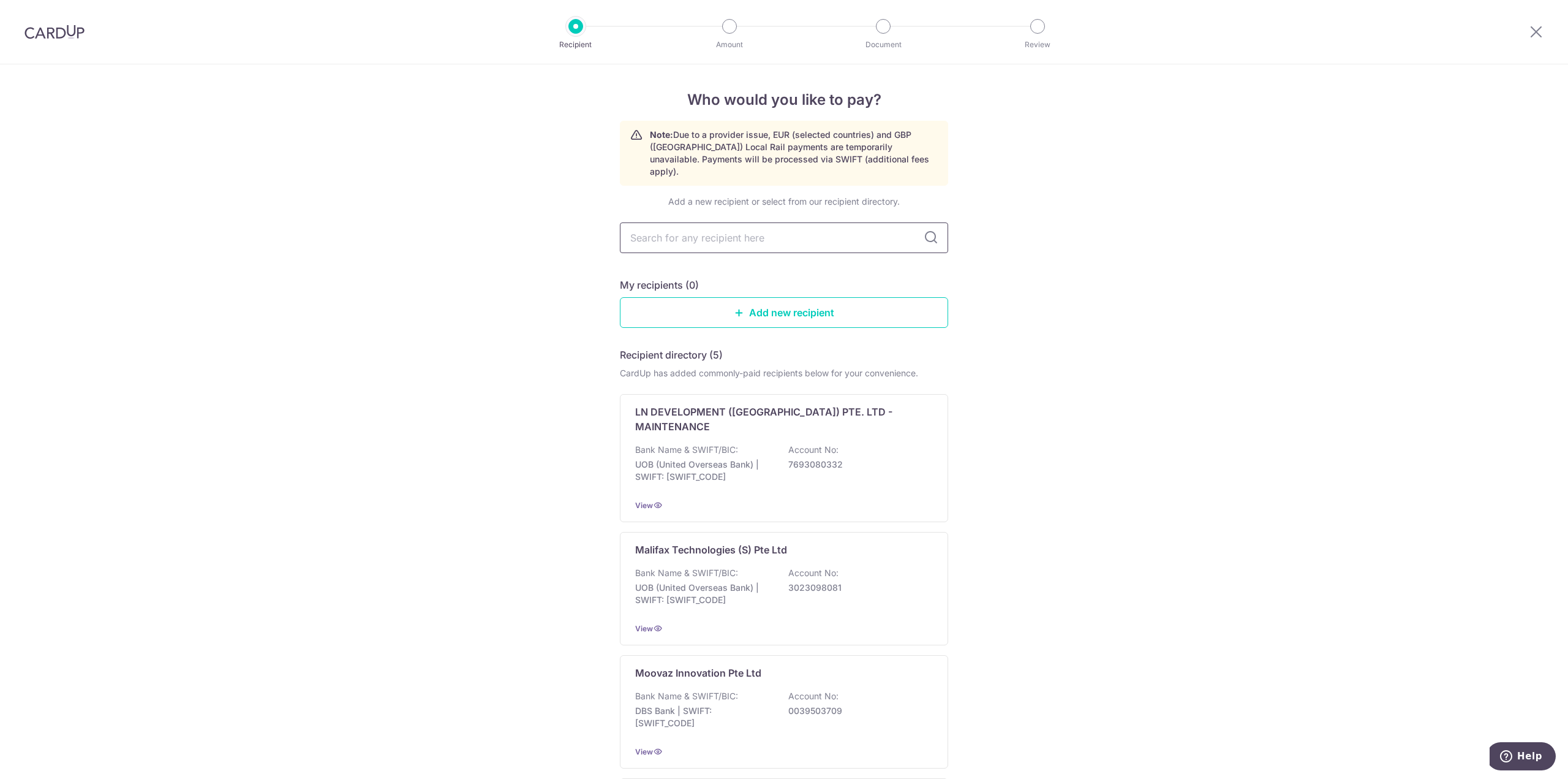
click at [815, 227] on input "text" at bounding box center [784, 237] width 329 height 31
type input "201131060N"
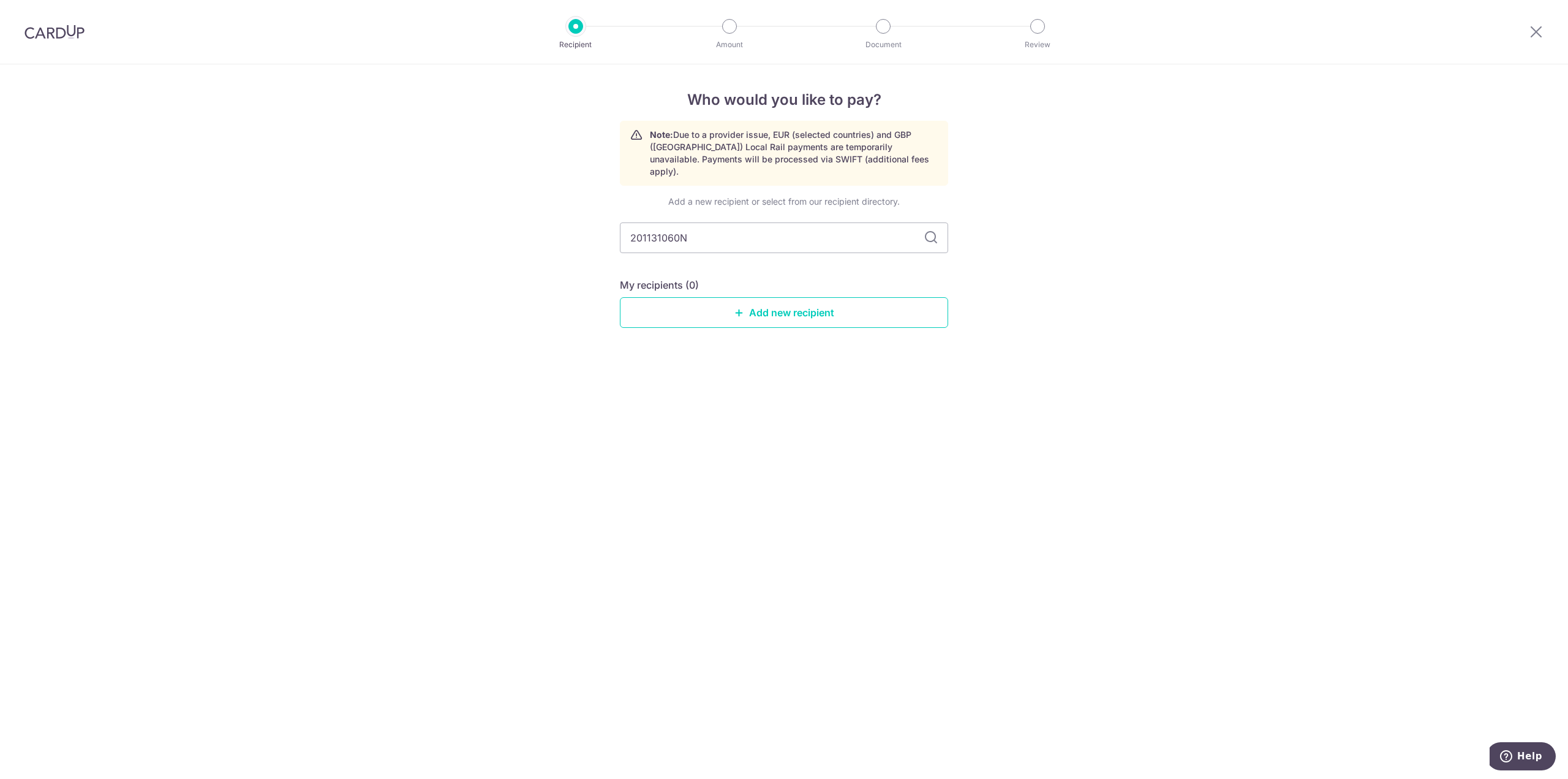
drag, startPoint x: 935, startPoint y: 217, endPoint x: 933, endPoint y: 224, distance: 7.3
click at [933, 222] on div "201131060N" at bounding box center [784, 237] width 329 height 31
click at [933, 230] on icon at bounding box center [930, 237] width 15 height 15
click at [777, 317] on div "Add a new recipient or select from our recipient directory. 201131060N My recip…" at bounding box center [784, 272] width 329 height 152
click at [785, 303] on link "Add new recipient" at bounding box center [784, 312] width 329 height 31
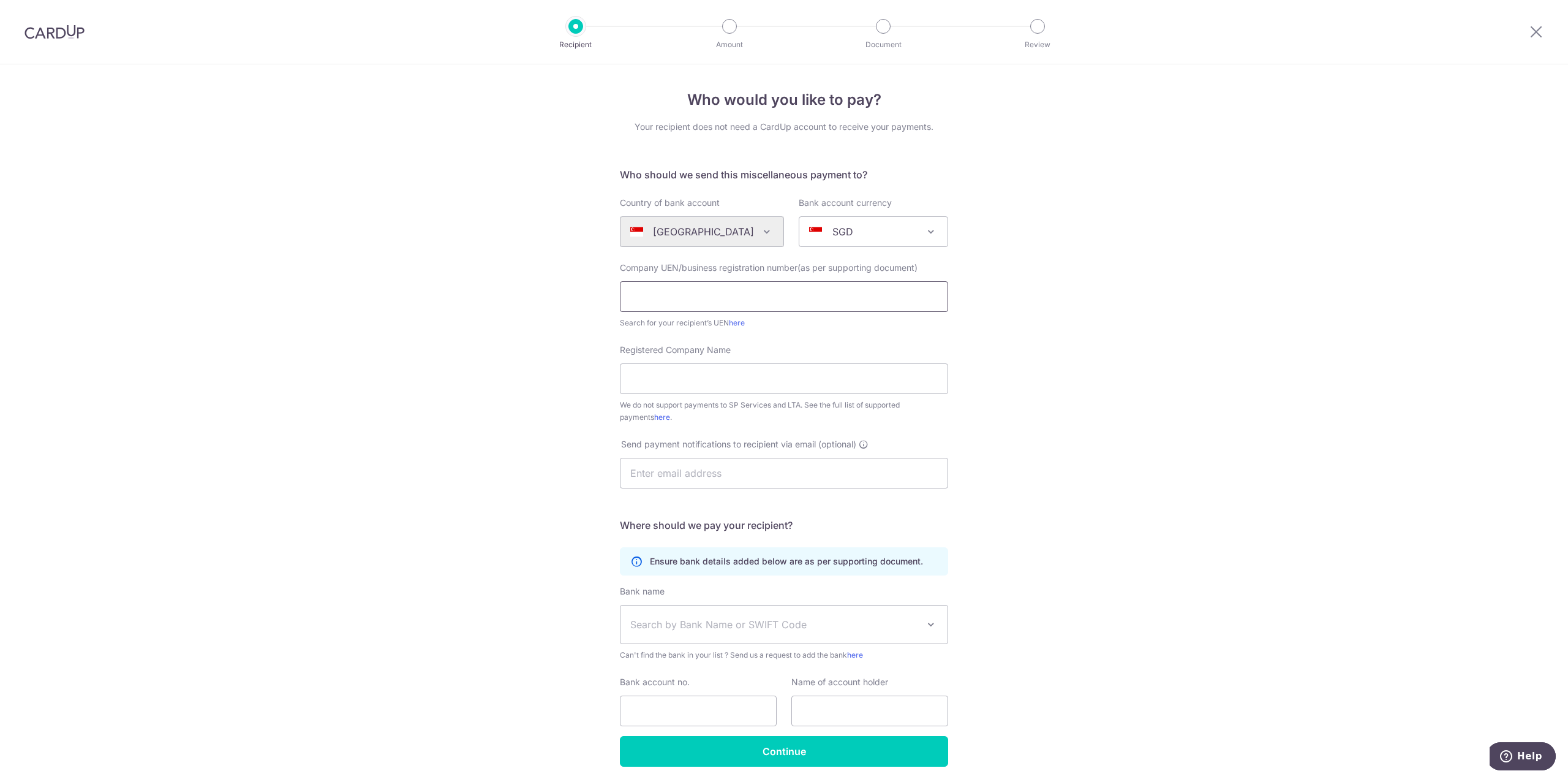
click at [732, 301] on input "text" at bounding box center [784, 296] width 329 height 31
paste input "201131060N"
type input "201131060N"
click at [1144, 348] on div "Who would you like to pay? Your recipient does not need a CardUp account to rec…" at bounding box center [784, 444] width 1568 height 760
drag, startPoint x: 777, startPoint y: 373, endPoint x: 782, endPoint y: 378, distance: 7.1
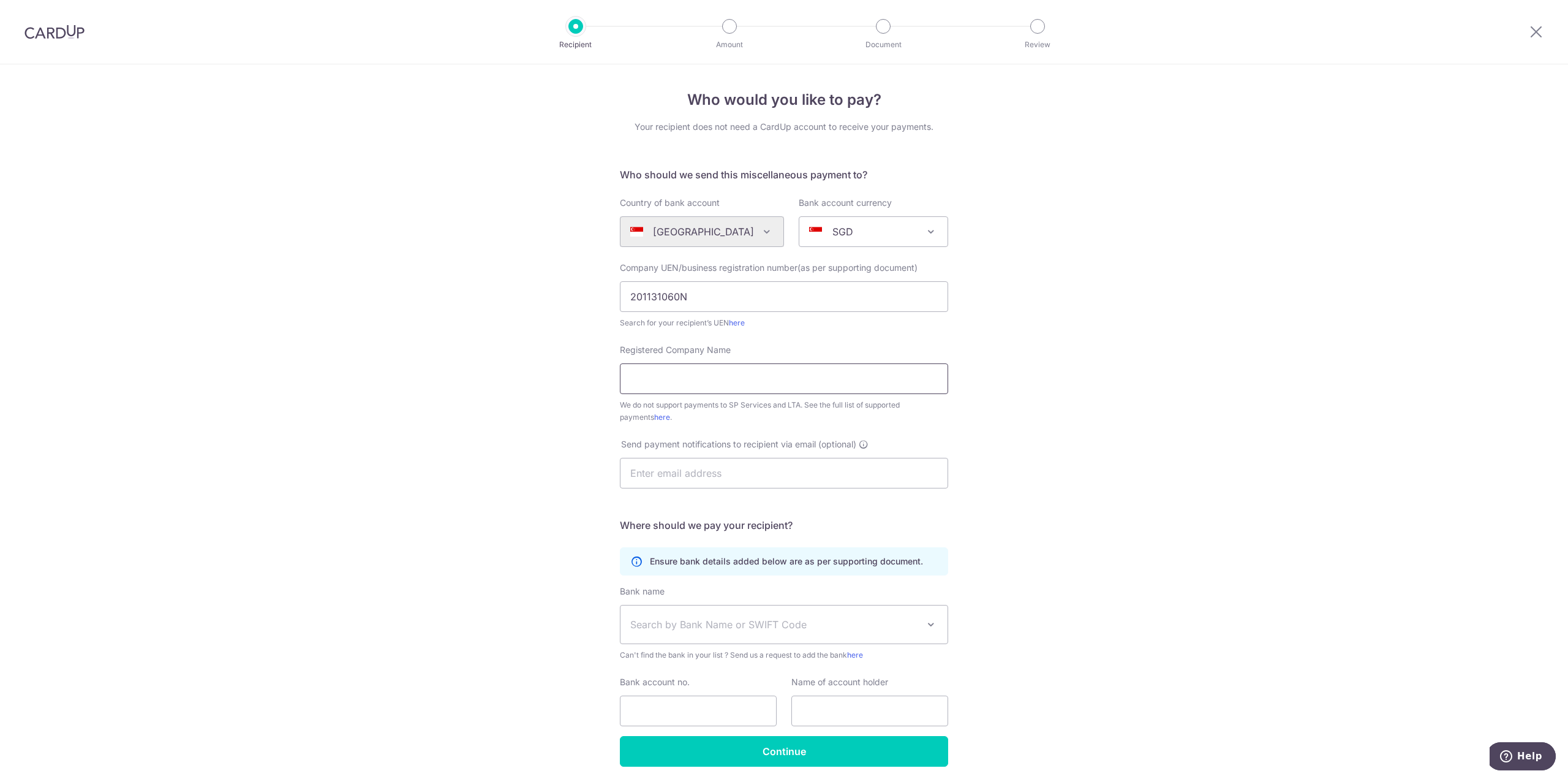
click at [776, 376] on input "Registered Company Name" at bounding box center [784, 378] width 329 height 31
click at [692, 382] on input "Registered Company Name" at bounding box center [784, 378] width 329 height 31
paste input "L-TECH AIR-CON ENGINEERING PTE. LTD."
type input "L-TECH AIR-CON ENGINEERING PTE. LTD."
click at [800, 480] on input "text" at bounding box center [784, 473] width 329 height 31
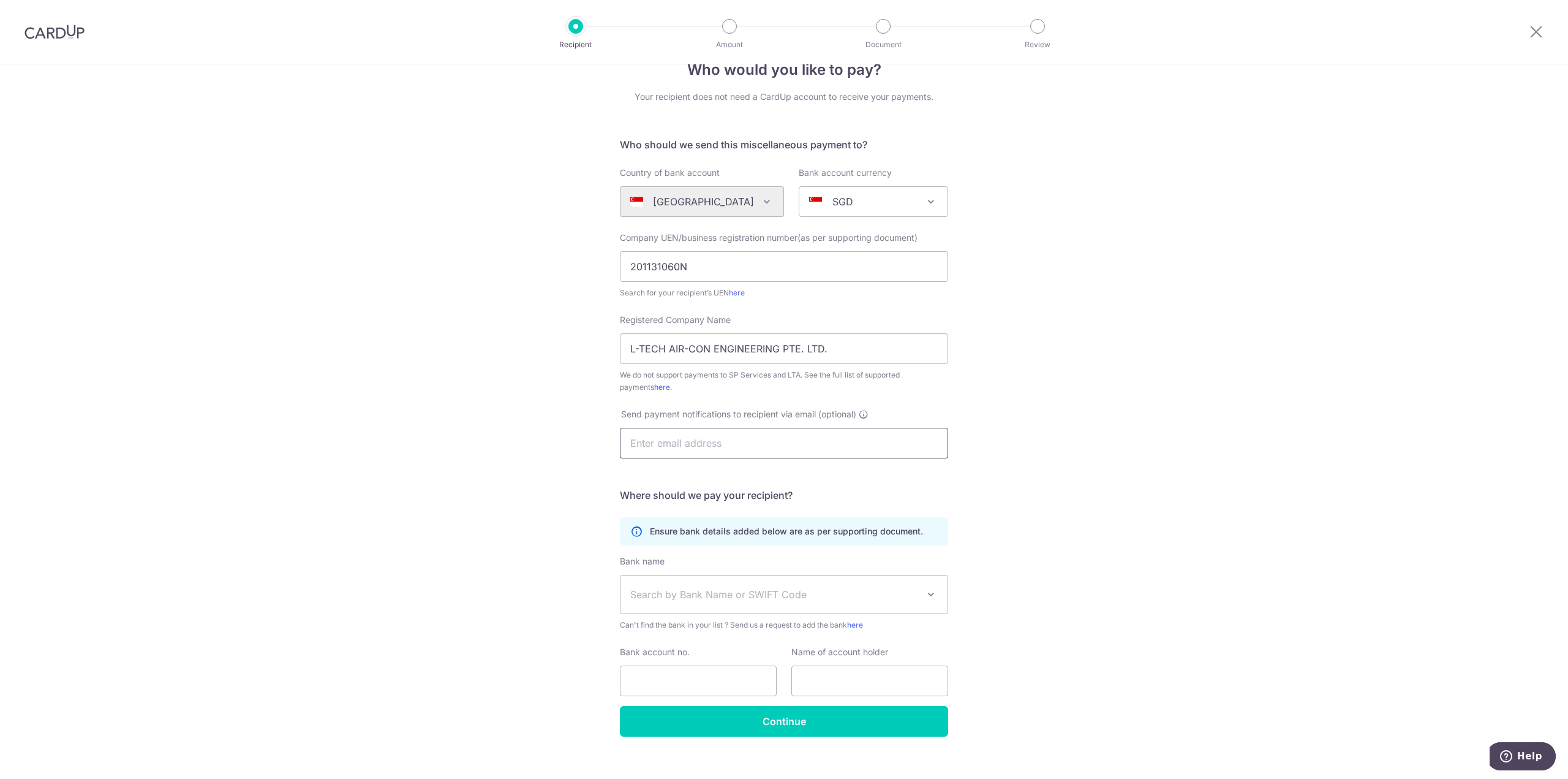
scroll to position [45, 0]
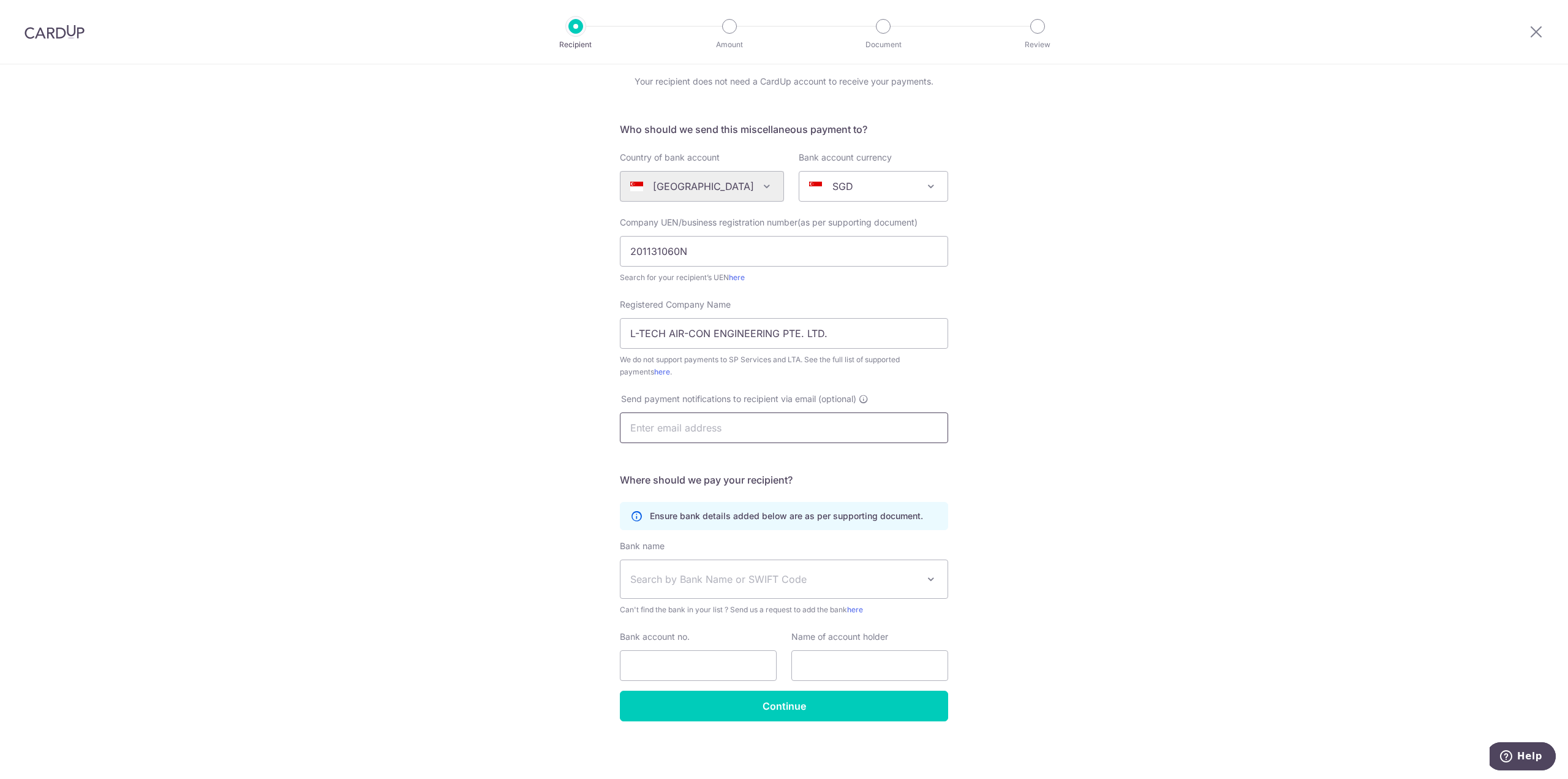
click at [786, 434] on input "text" at bounding box center [784, 427] width 329 height 31
click at [1111, 410] on div "Who would you like to pay? Your recipient does not need a CardUp account to rec…" at bounding box center [784, 399] width 1568 height 760
click at [785, 431] on input "text" at bounding box center [784, 427] width 329 height 31
type input "[EMAIL_ADDRESS][DOMAIN_NAME]"
click at [886, 586] on span "Search by Bank Name or SWIFT Code" at bounding box center [784, 579] width 327 height 38
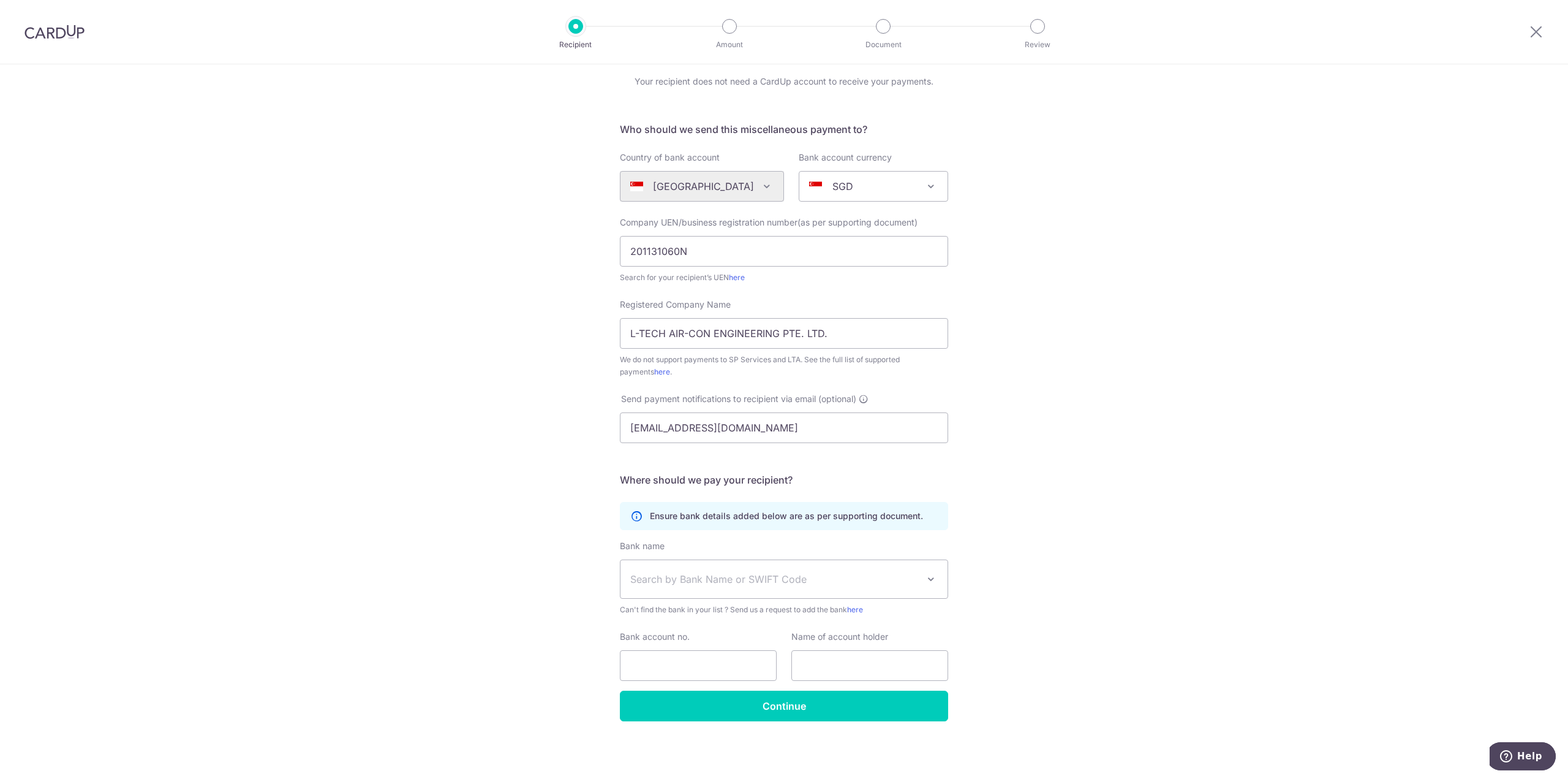
click at [1077, 561] on div "Who would you like to pay? Your recipient does not need a CardUp account to rec…" at bounding box center [784, 399] width 1568 height 760
click at [861, 587] on span "Search by Bank Name or SWIFT Code" at bounding box center [784, 579] width 327 height 38
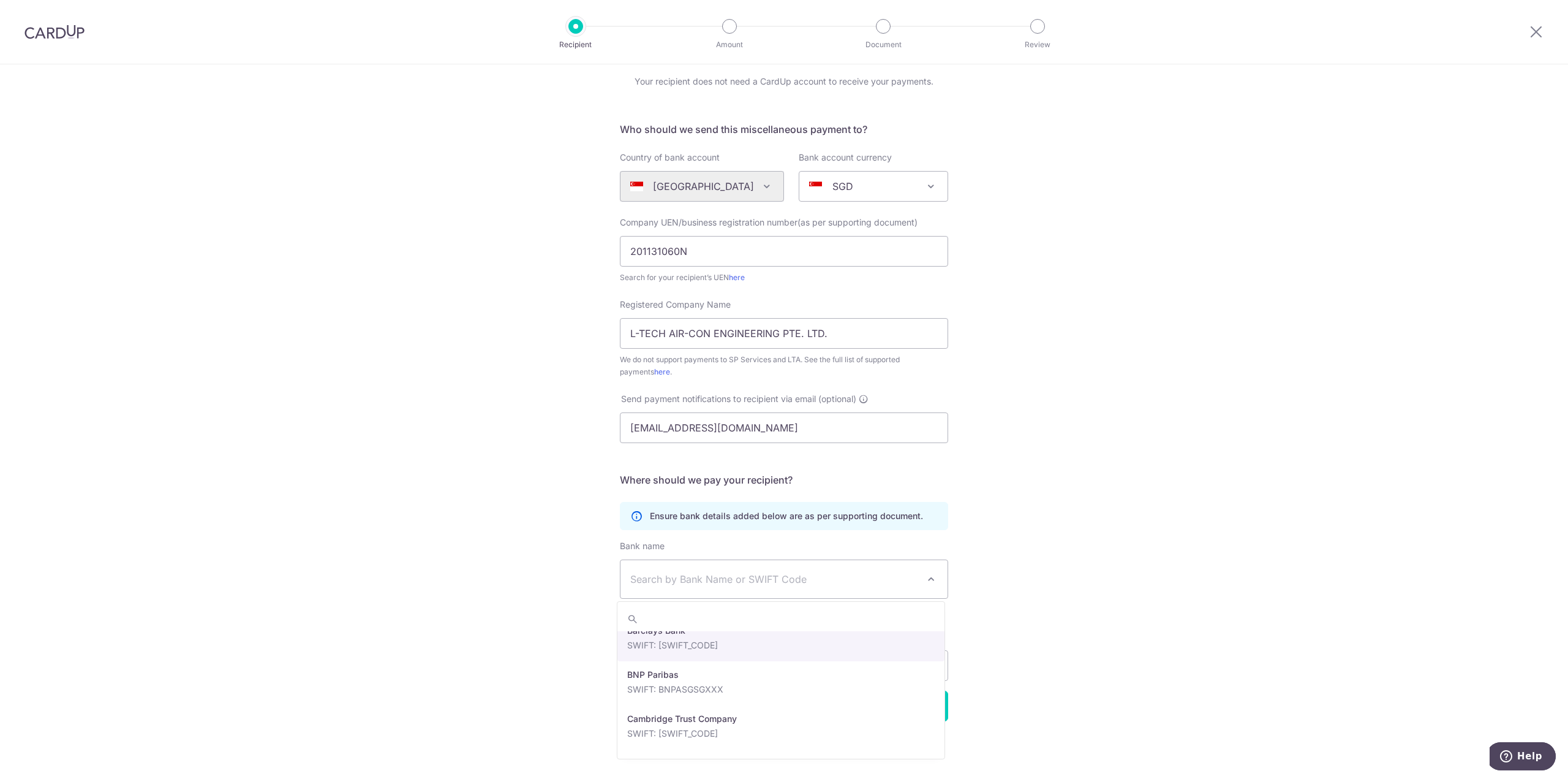
scroll to position [368, 0]
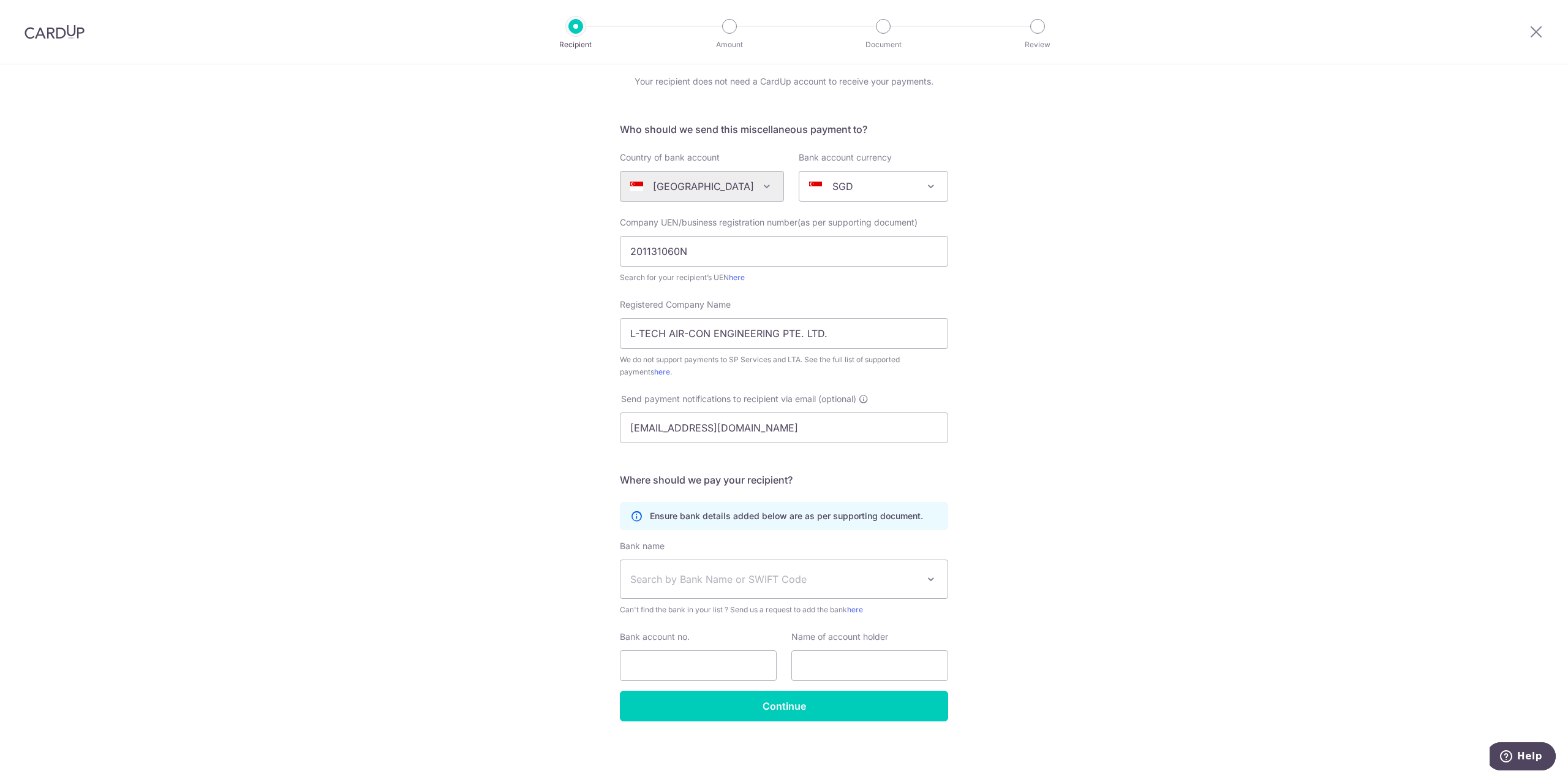
drag, startPoint x: 1050, startPoint y: 611, endPoint x: 1044, endPoint y: 611, distance: 6.0
click at [1050, 611] on div "Who would you like to pay? Your recipient does not need a CardUp account to rec…" at bounding box center [784, 399] width 1568 height 760
click at [674, 666] on input "Bank account no." at bounding box center [698, 665] width 156 height 31
click at [736, 582] on span "Search by Bank Name or SWIFT Code" at bounding box center [774, 579] width 288 height 15
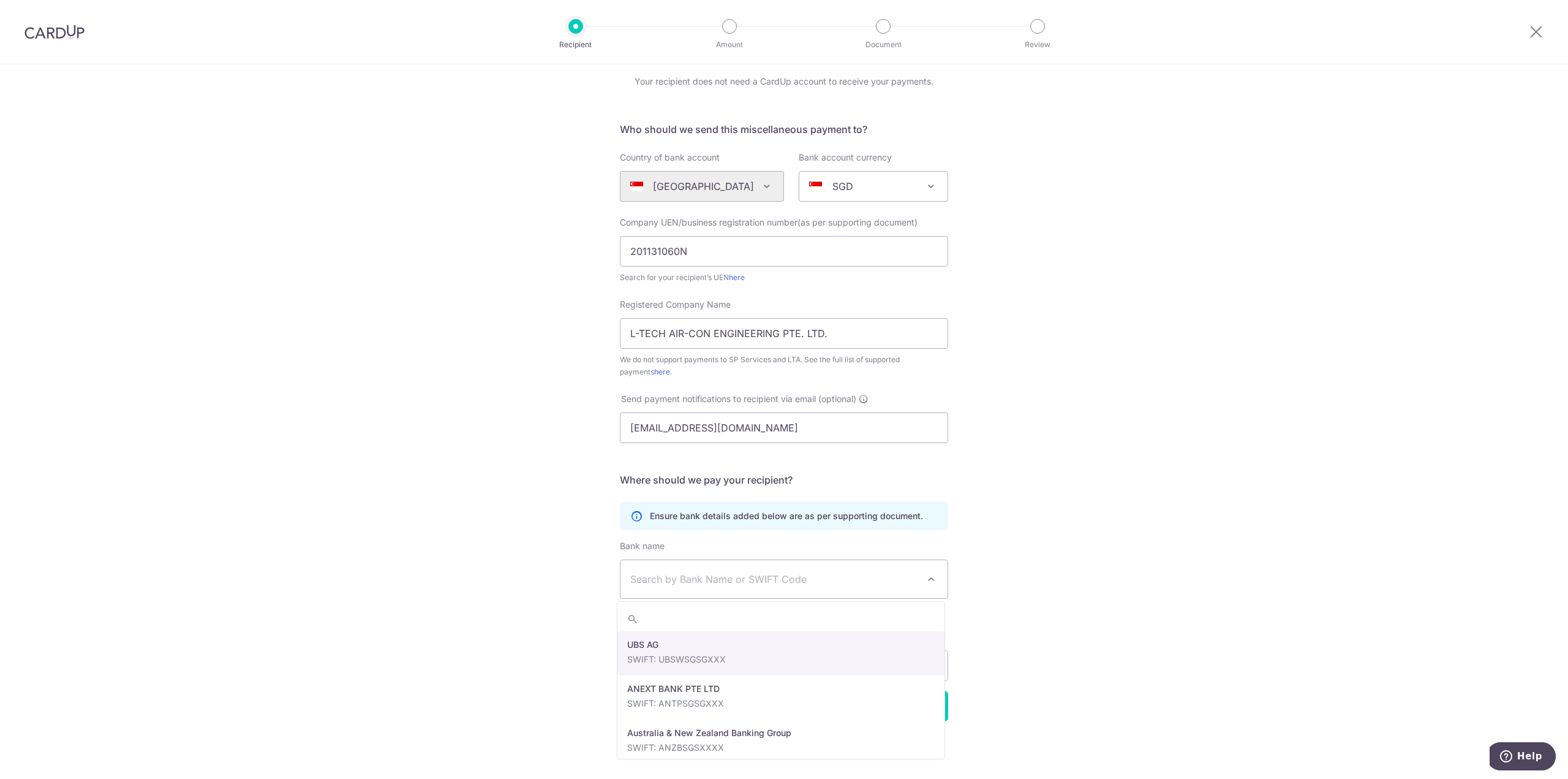
click at [1131, 593] on div "Who would you like to pay? Your recipient does not need a CardUp account to rec…" at bounding box center [784, 399] width 1568 height 760
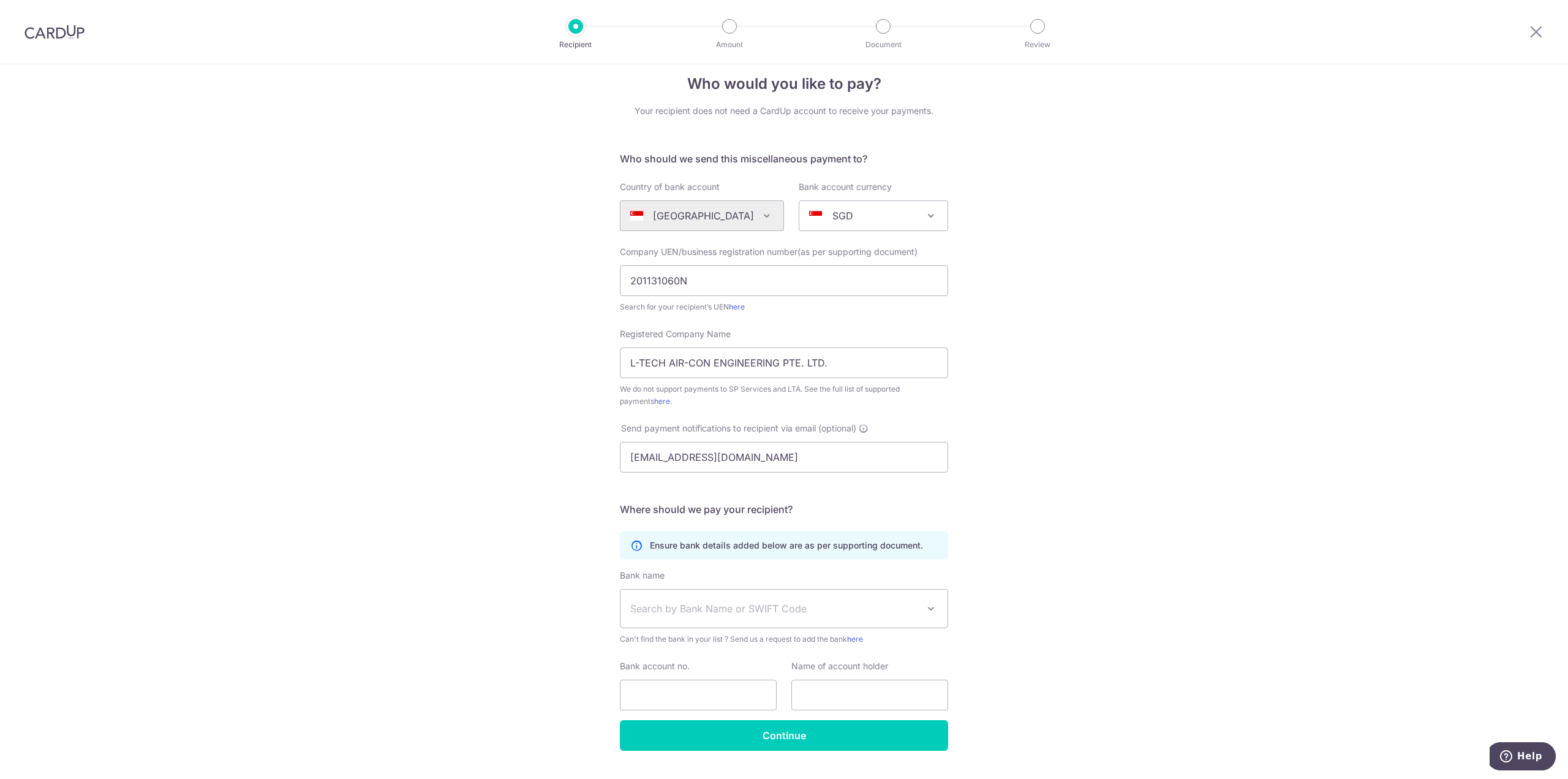
scroll to position [0, 0]
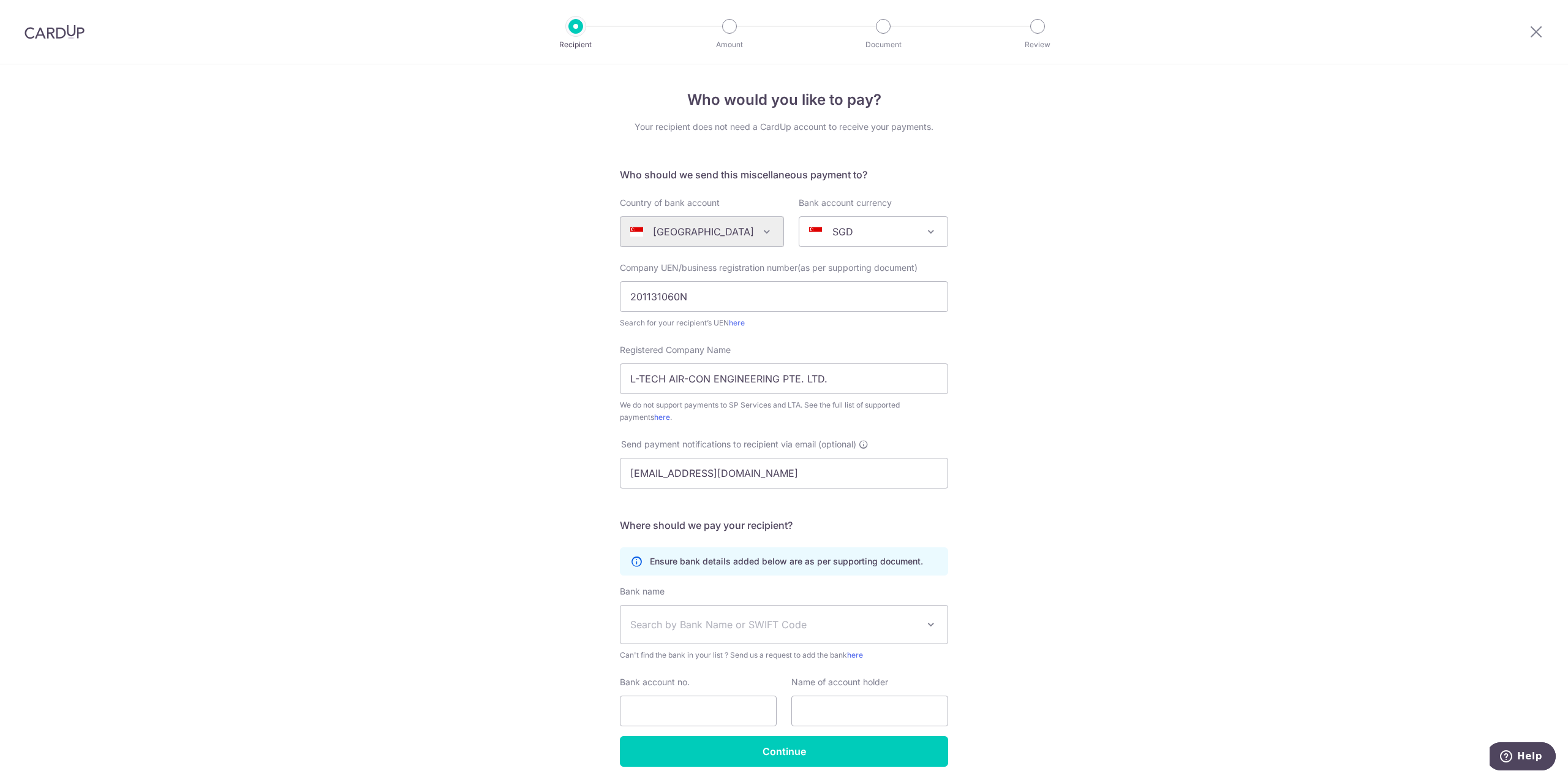
drag, startPoint x: 1321, startPoint y: 195, endPoint x: 1313, endPoint y: 199, distance: 8.9
click at [1320, 196] on div "Who would you like to pay? Your recipient does not need a CardUp account to rec…" at bounding box center [784, 444] width 1568 height 760
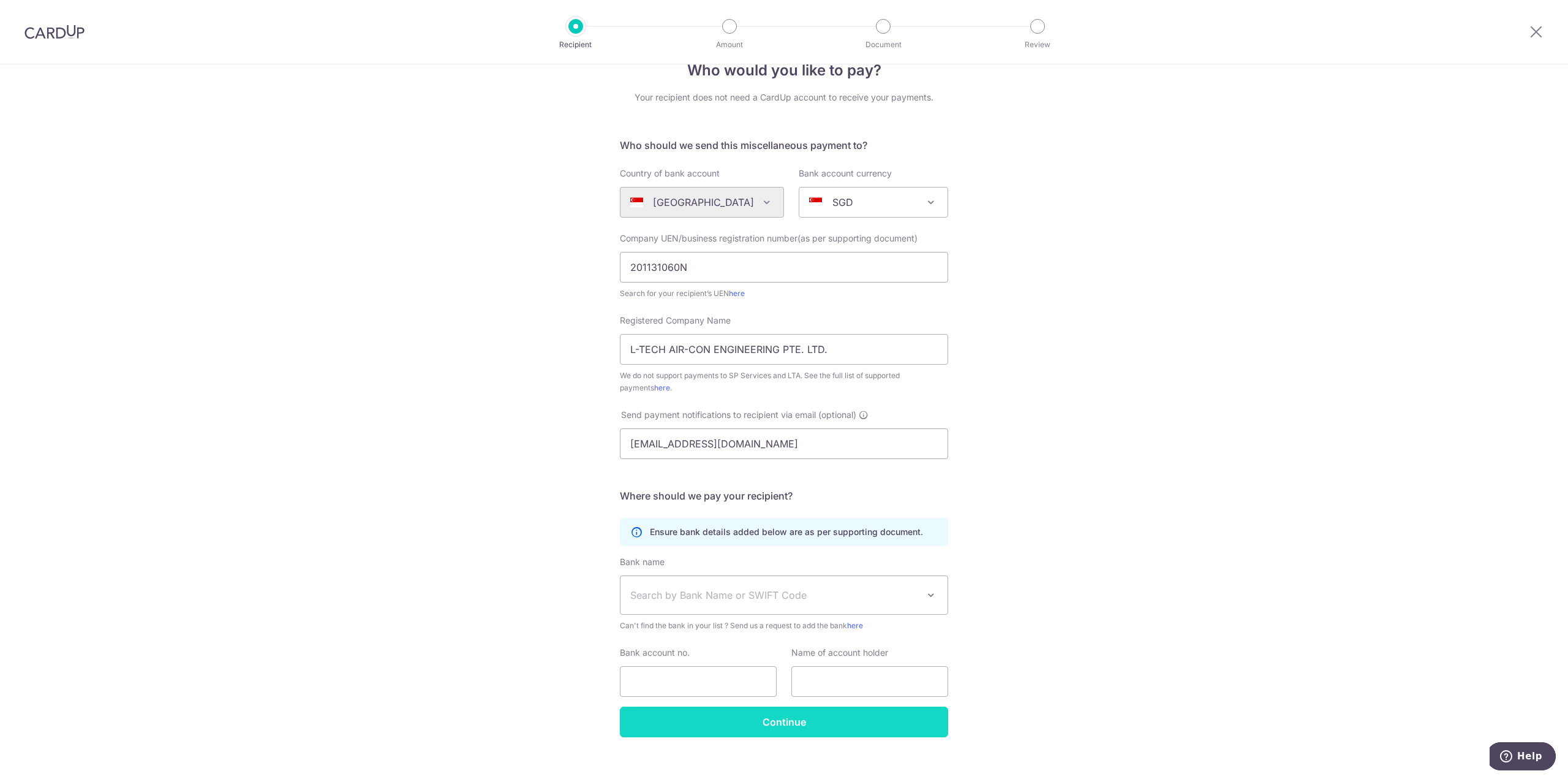
scroll to position [45, 0]
